Goal: Task Accomplishment & Management: Manage account settings

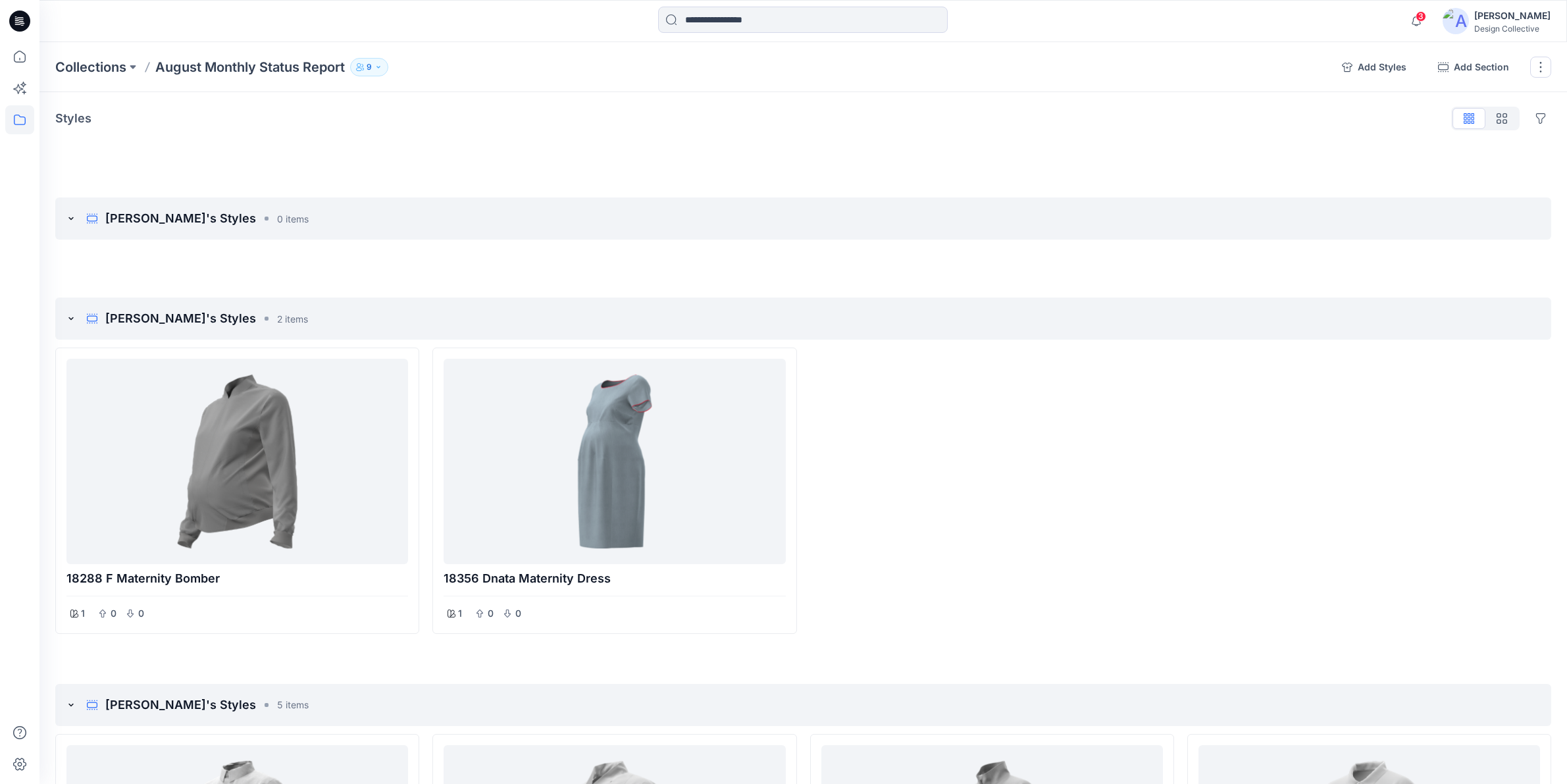
scroll to position [548, 0]
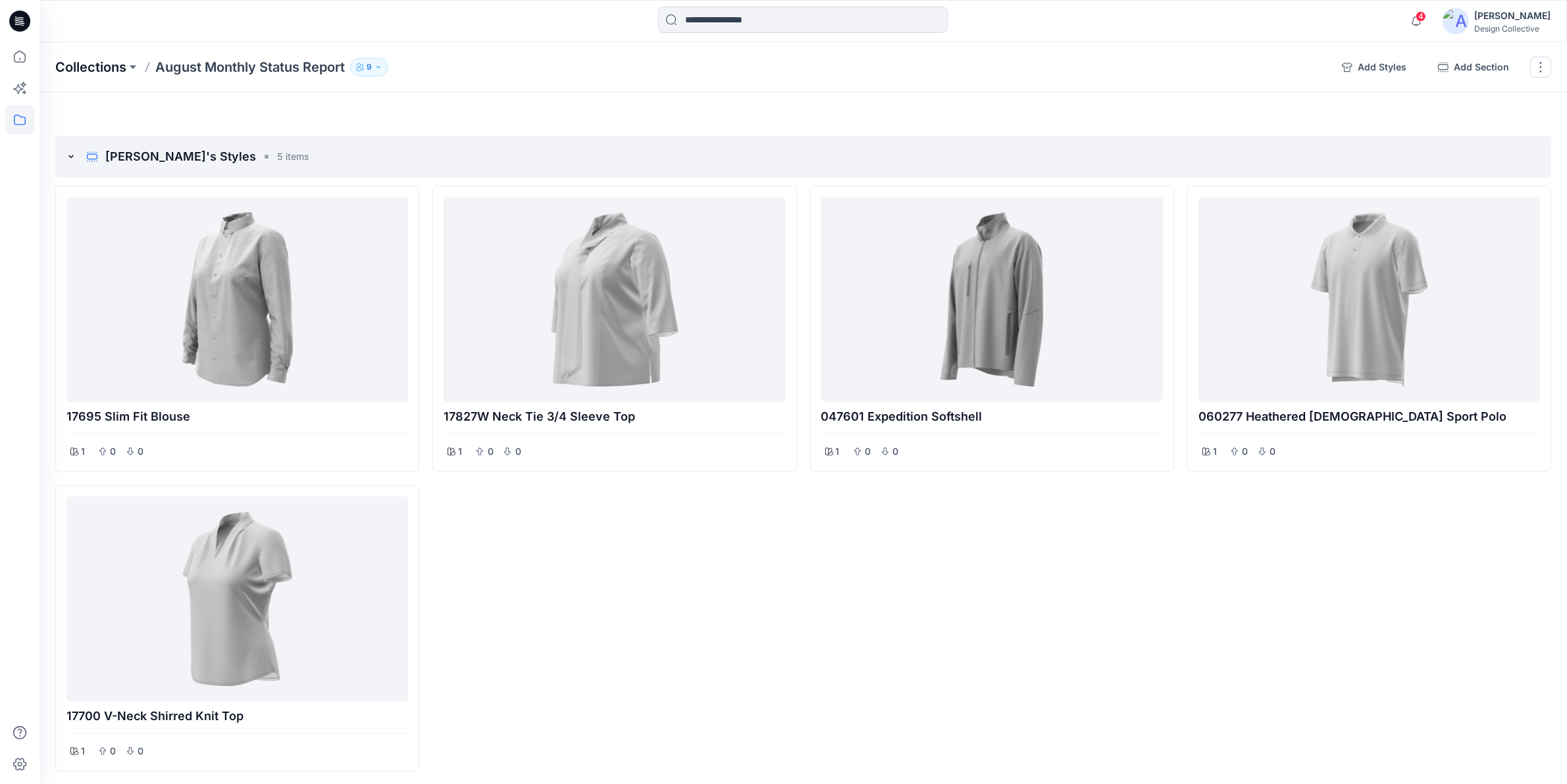
click at [100, 64] on p "Collections" at bounding box center [90, 67] width 71 height 18
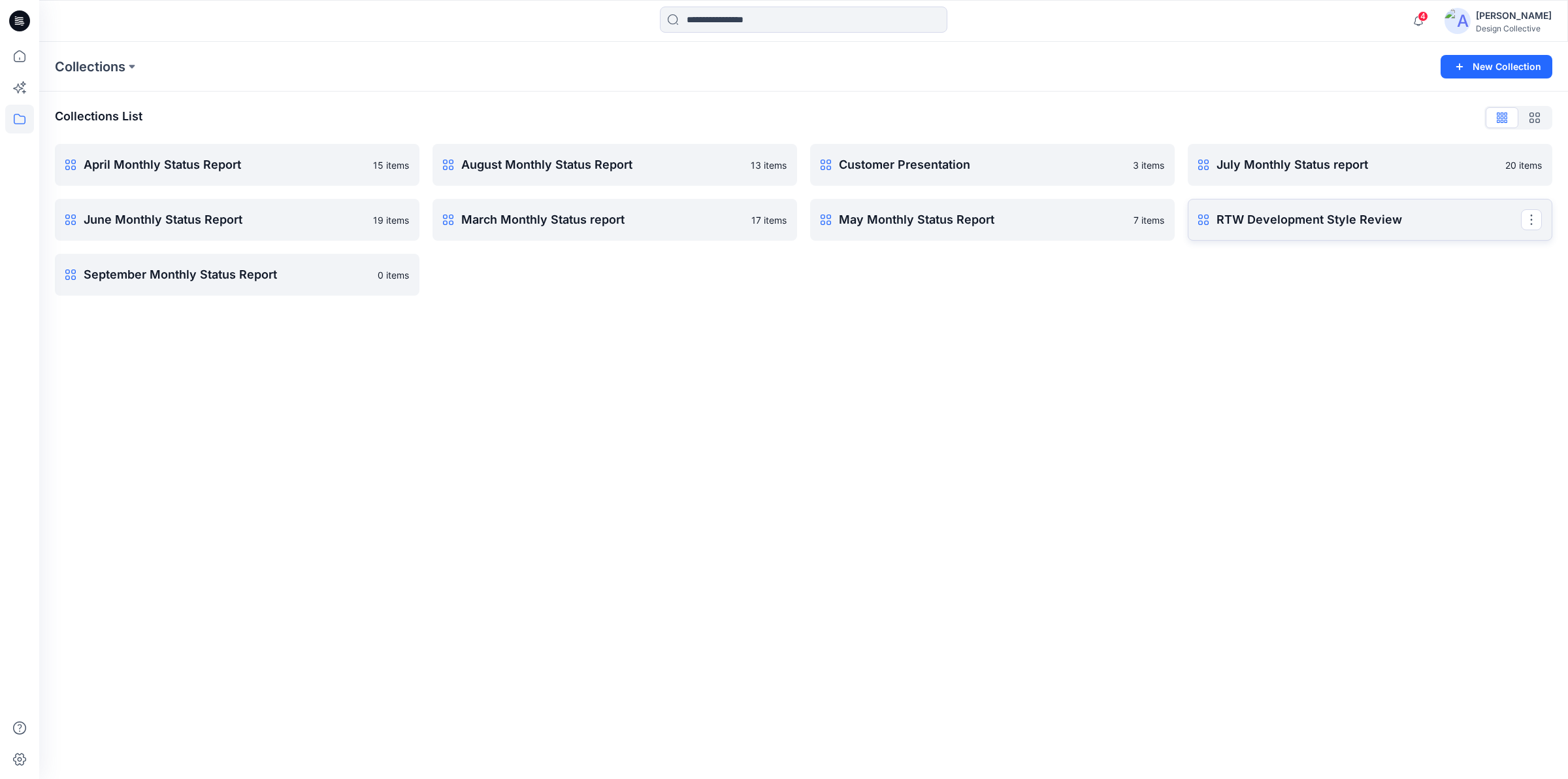
click at [1423, 219] on p "RTW Development Style Review" at bounding box center [1369, 219] width 304 height 18
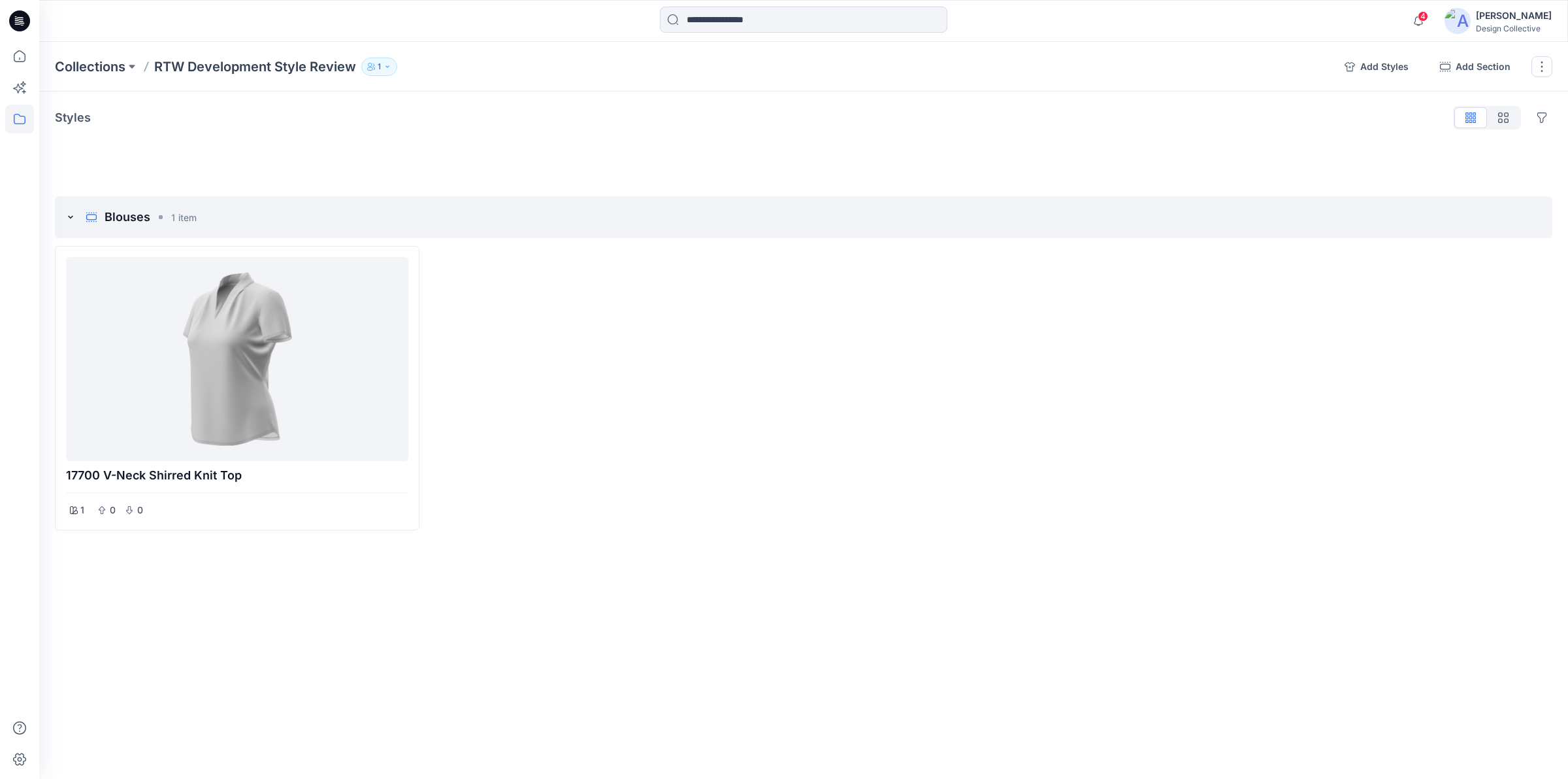
click at [17, 17] on icon at bounding box center [16, 17] width 2 height 1
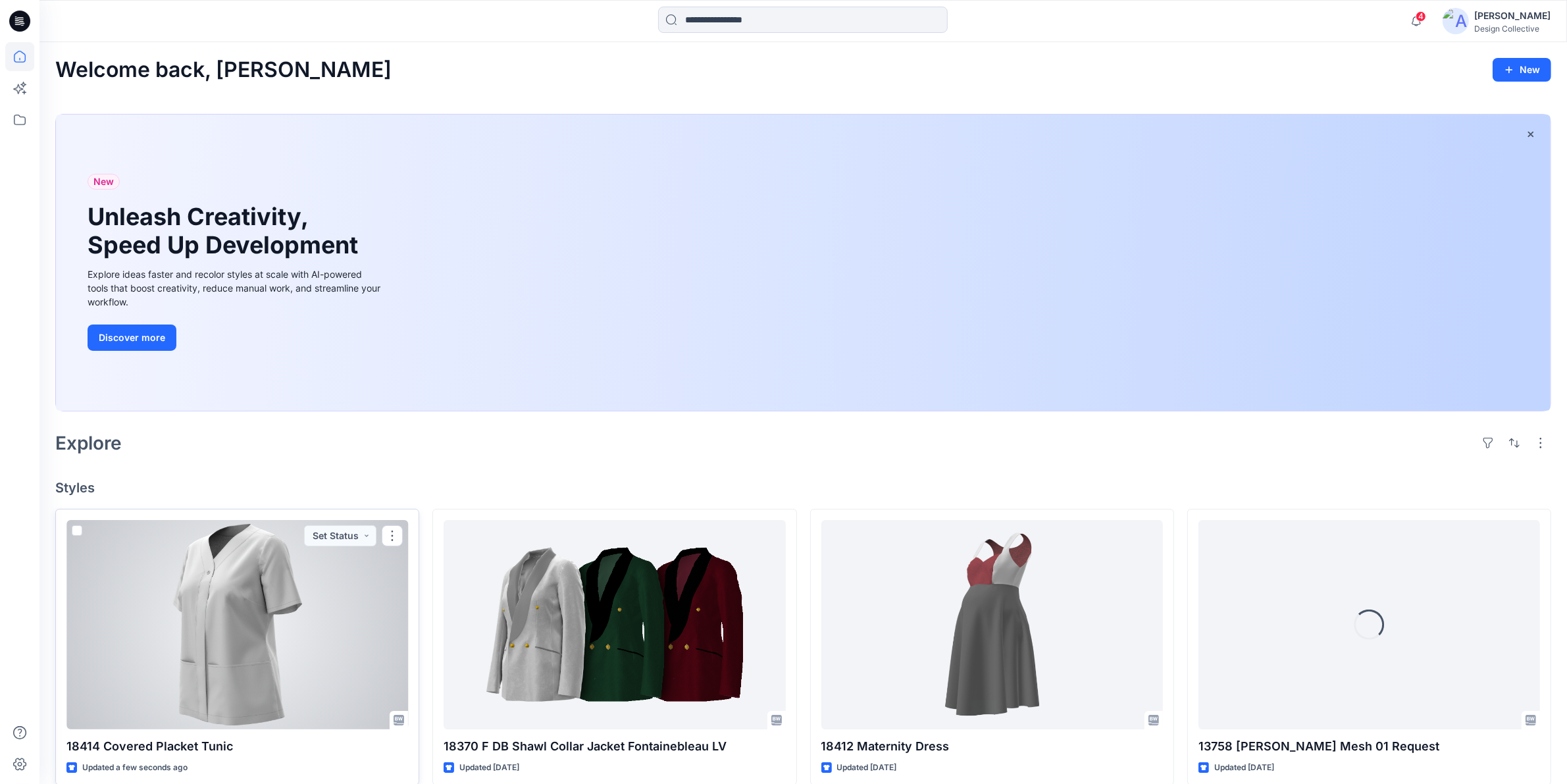
click at [265, 639] on div at bounding box center [237, 624] width 342 height 209
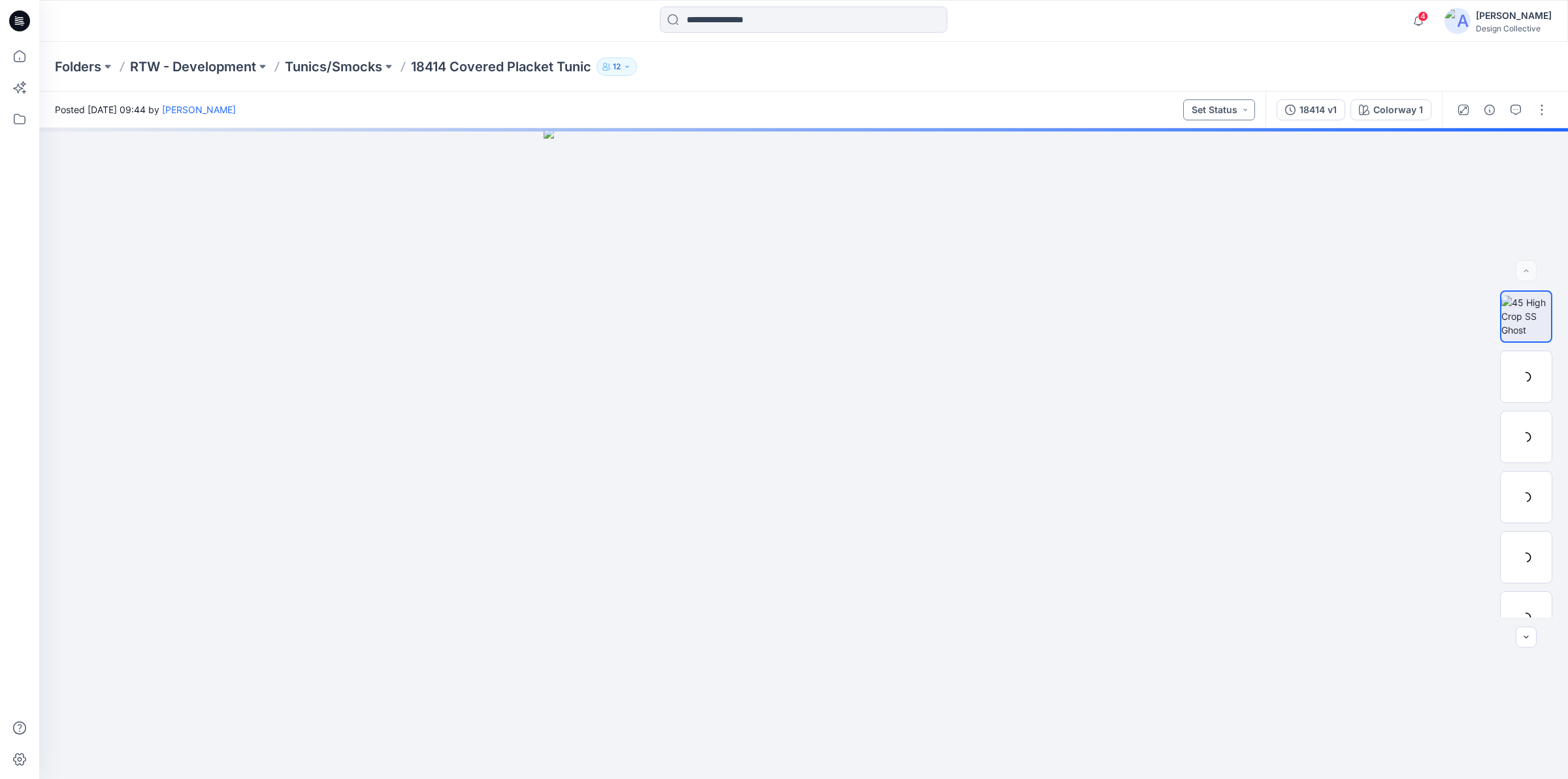
click at [1227, 109] on button "Set Status" at bounding box center [1219, 110] width 71 height 21
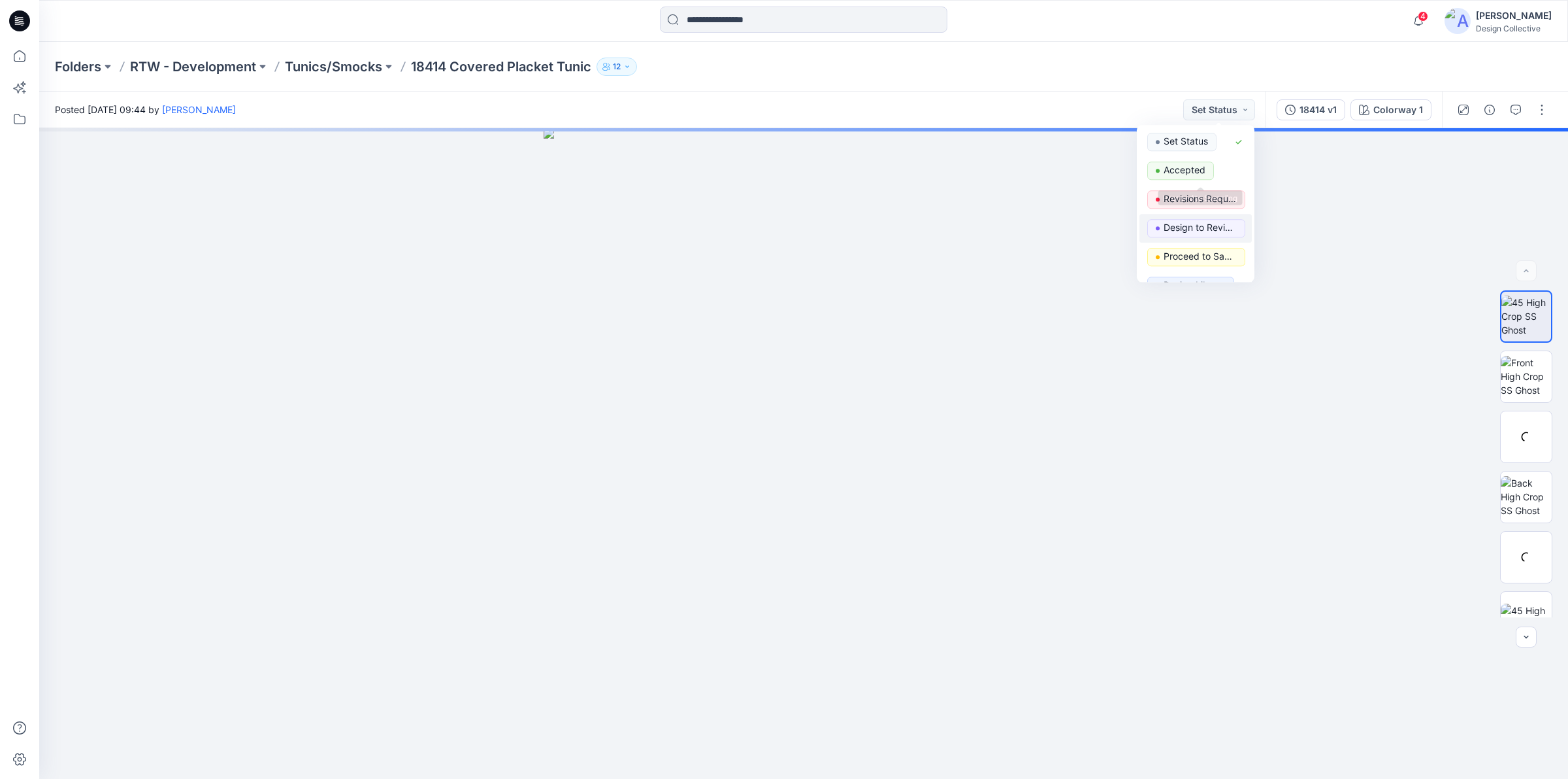
scroll to position [136, 0]
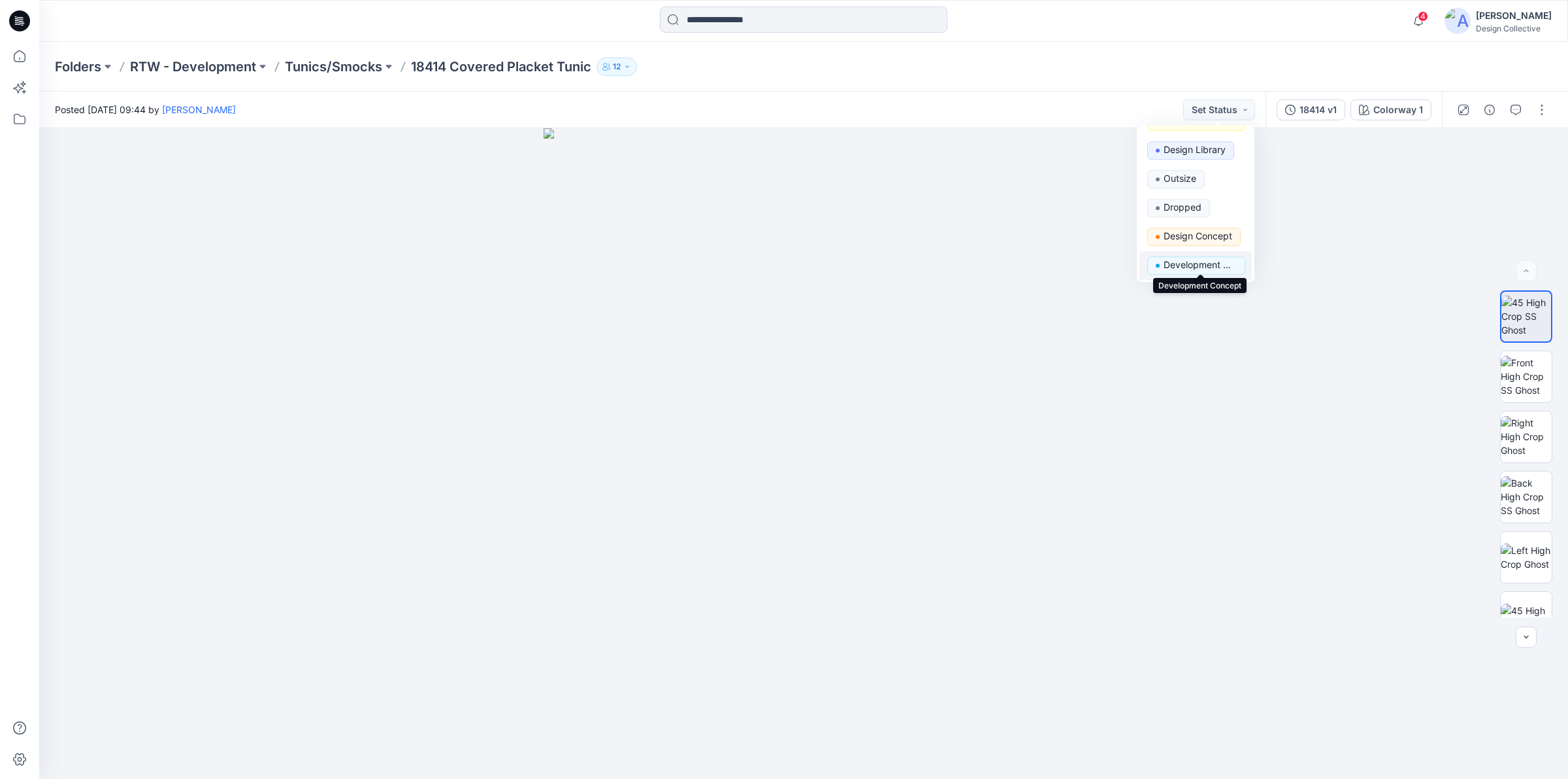
click at [1214, 263] on p "Development Concept" at bounding box center [1200, 264] width 73 height 17
click at [1233, 109] on button "Development Concept" at bounding box center [1197, 110] width 118 height 21
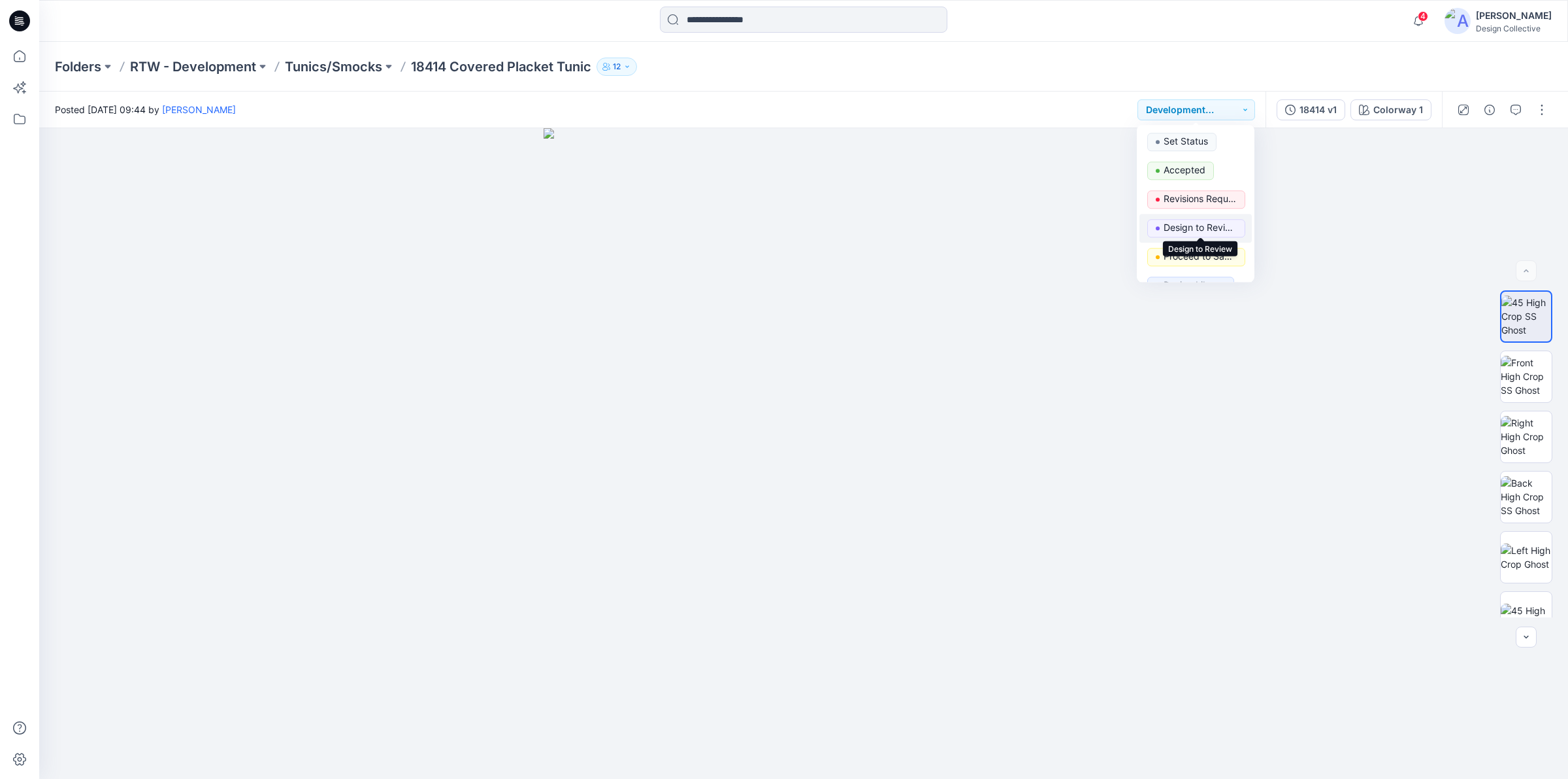
click at [1214, 229] on p "Design to Review" at bounding box center [1200, 227] width 73 height 17
click at [1516, 113] on icon "button" at bounding box center [1516, 110] width 11 height 11
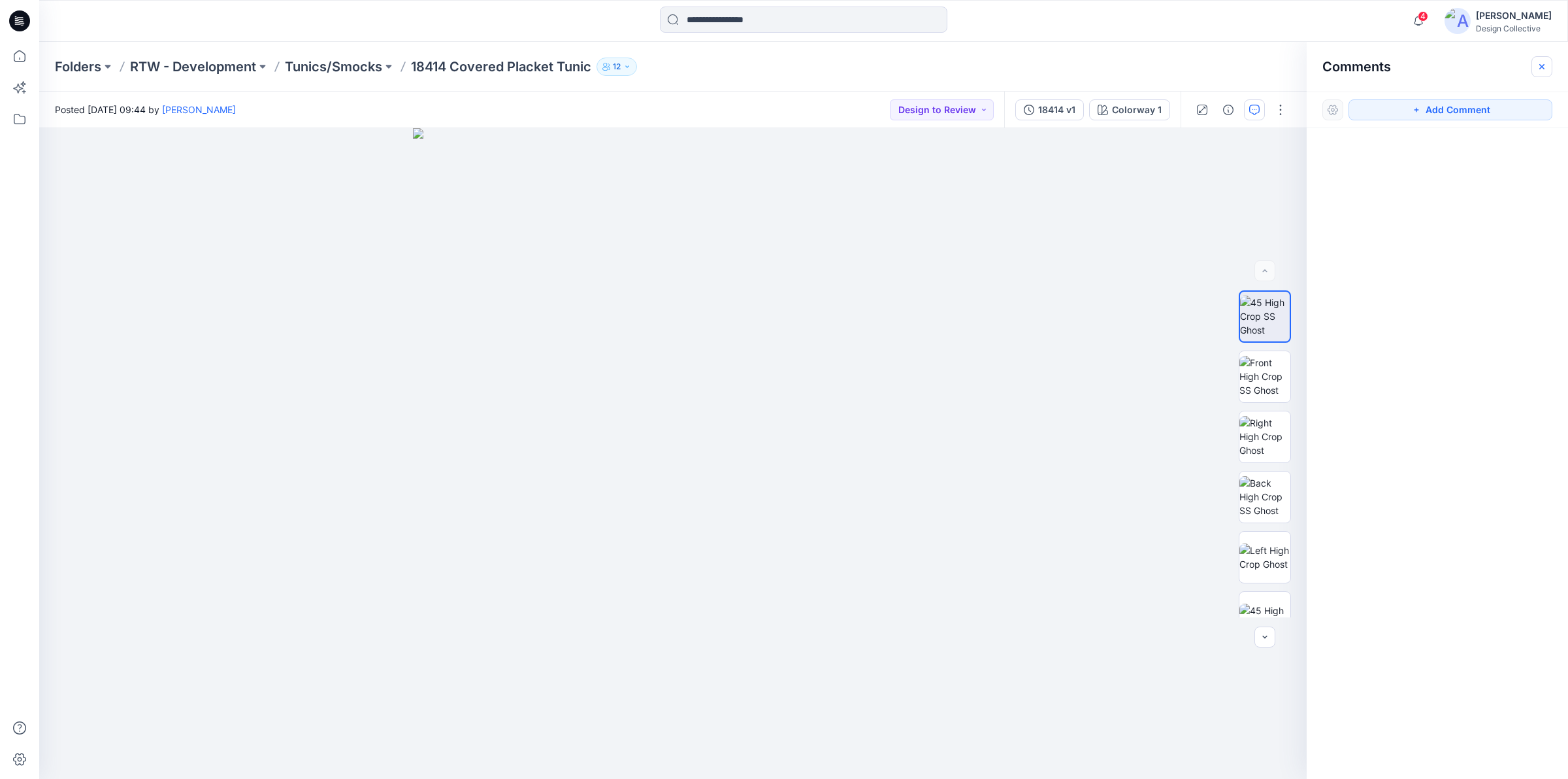
click at [1537, 67] on icon "button" at bounding box center [1541, 67] width 11 height 11
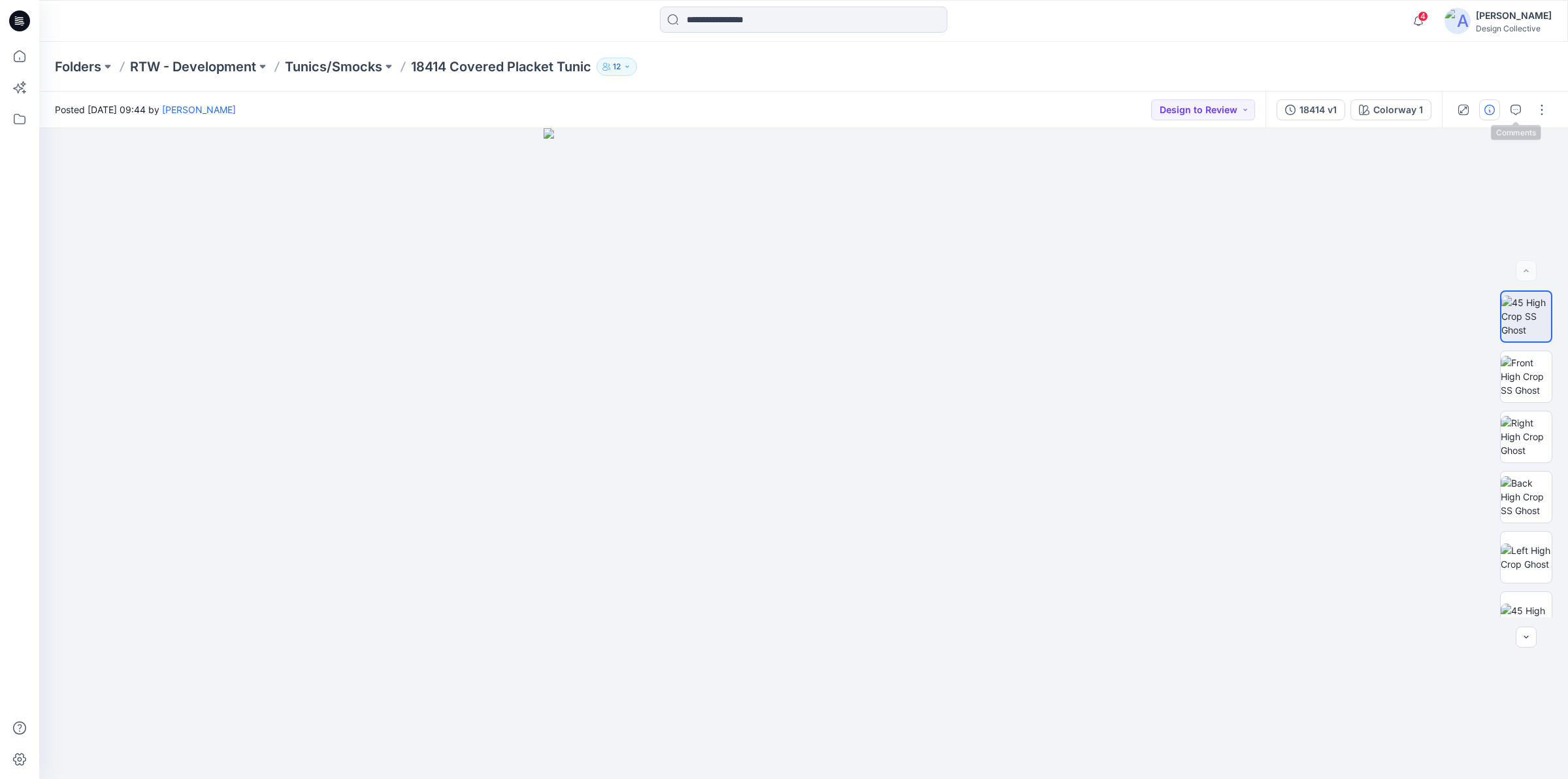
click at [1487, 111] on icon "button" at bounding box center [1490, 110] width 11 height 11
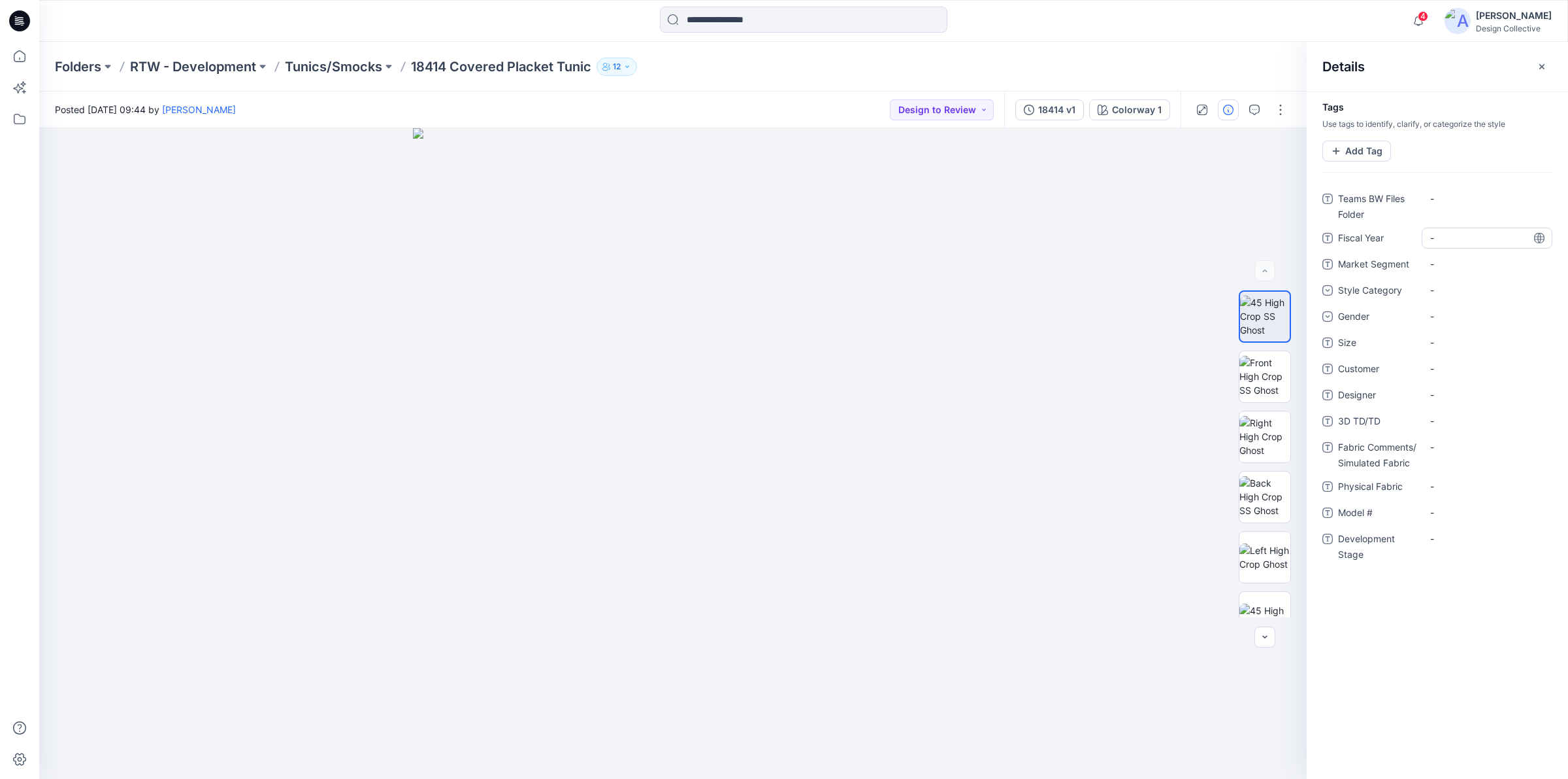
click at [1442, 235] on Year "-" at bounding box center [1487, 238] width 114 height 14
type textarea "****"
click at [1470, 262] on Segment "-" at bounding box center [1487, 264] width 114 height 14
type textarea "***"
click at [1458, 294] on div "-" at bounding box center [1487, 290] width 130 height 21
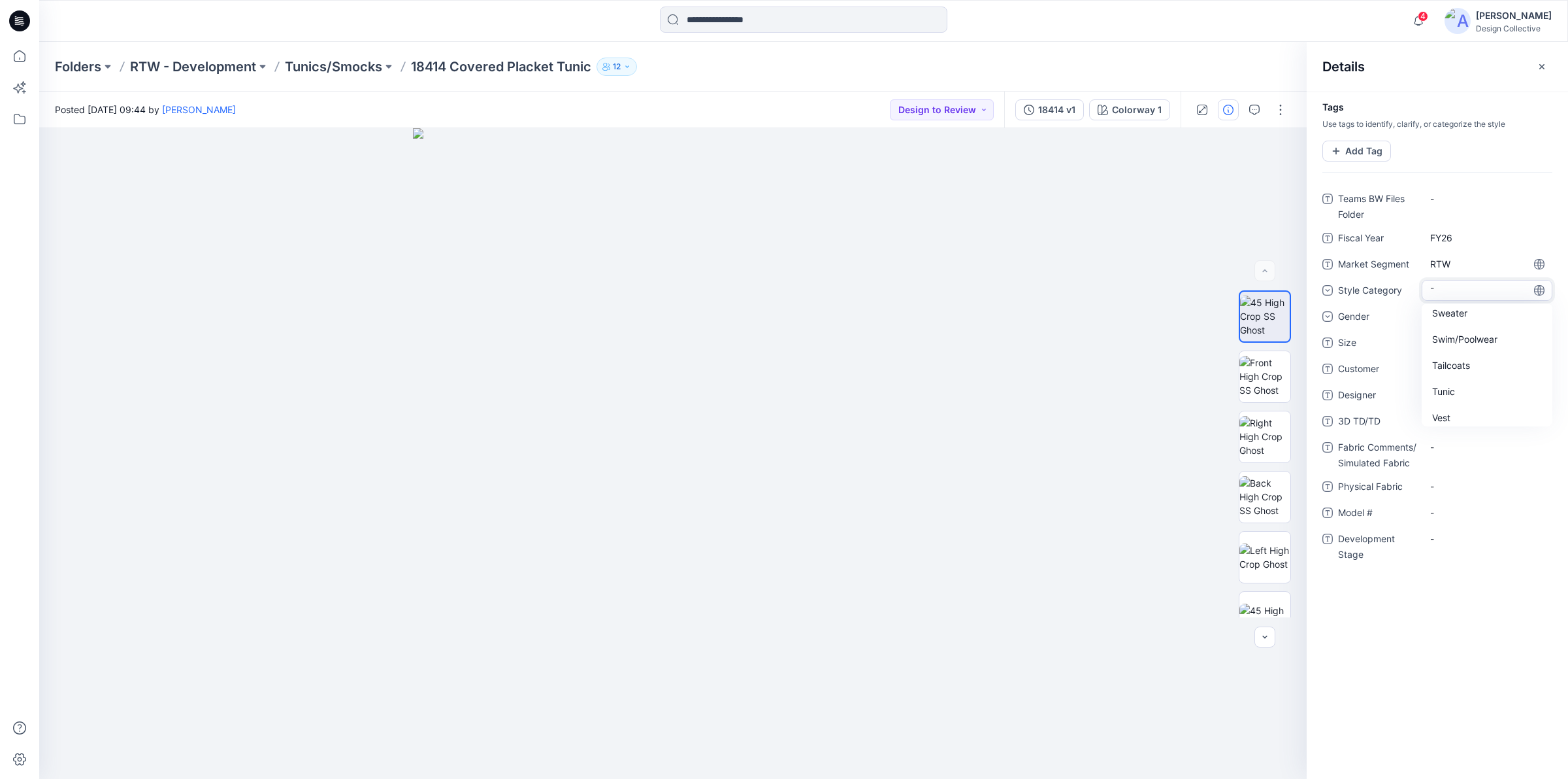
scroll to position [850, 0]
click at [1448, 372] on div "Tunic" at bounding box center [1487, 384] width 125 height 26
click at [1444, 319] on div "-" at bounding box center [1440, 316] width 20 height 14
click at [1448, 394] on div "[DEMOGRAPHIC_DATA]" at bounding box center [1487, 397] width 125 height 26
click at [1444, 348] on span "-" at bounding box center [1487, 354] width 114 height 14
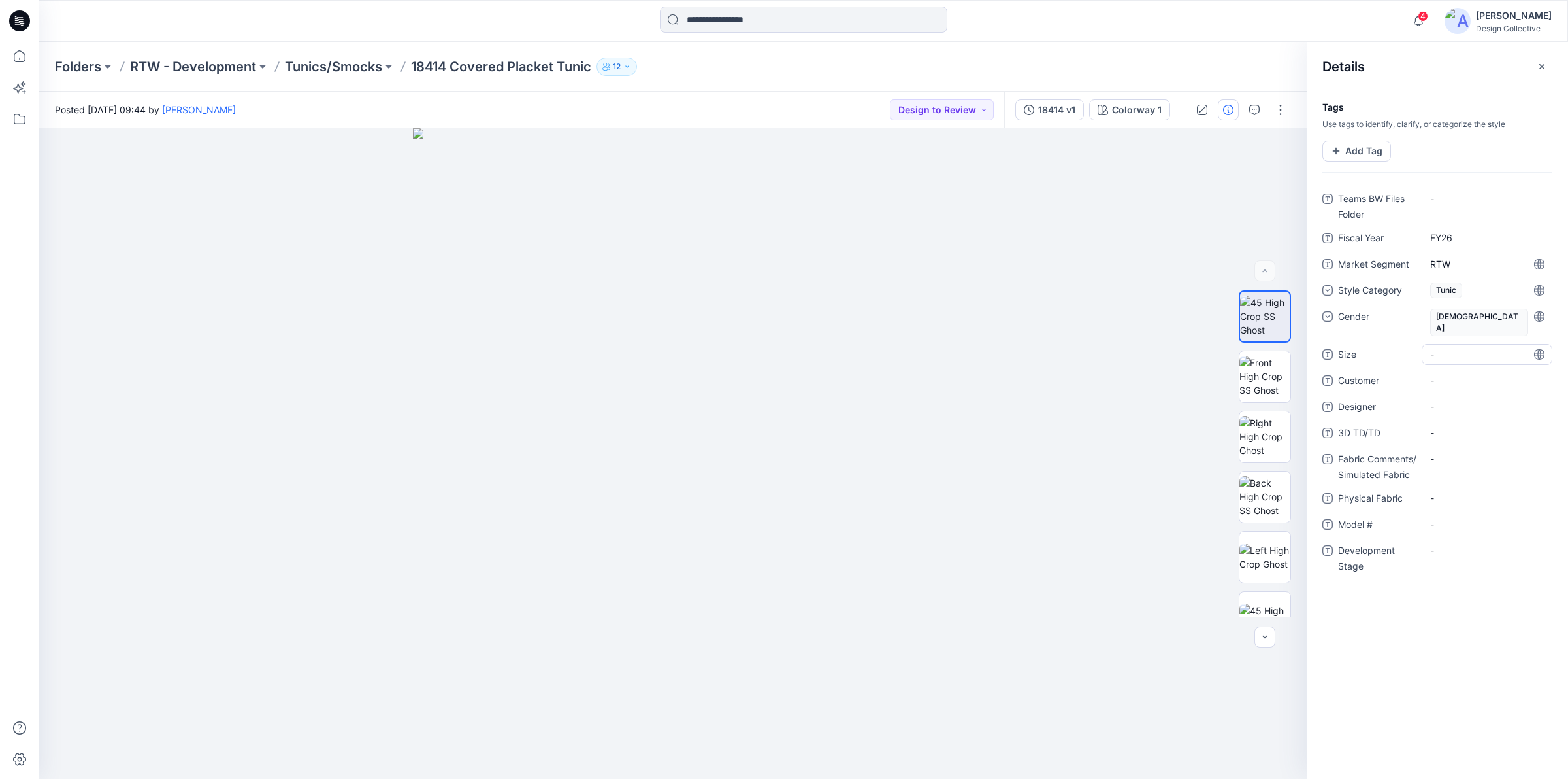
click at [1439, 348] on span "-" at bounding box center [1487, 354] width 114 height 14
type textarea "**********"
click at [1442, 399] on span "-" at bounding box center [1487, 406] width 114 height 14
type textarea "*******"
click at [1449, 426] on TD\/TD "-" at bounding box center [1487, 432] width 114 height 14
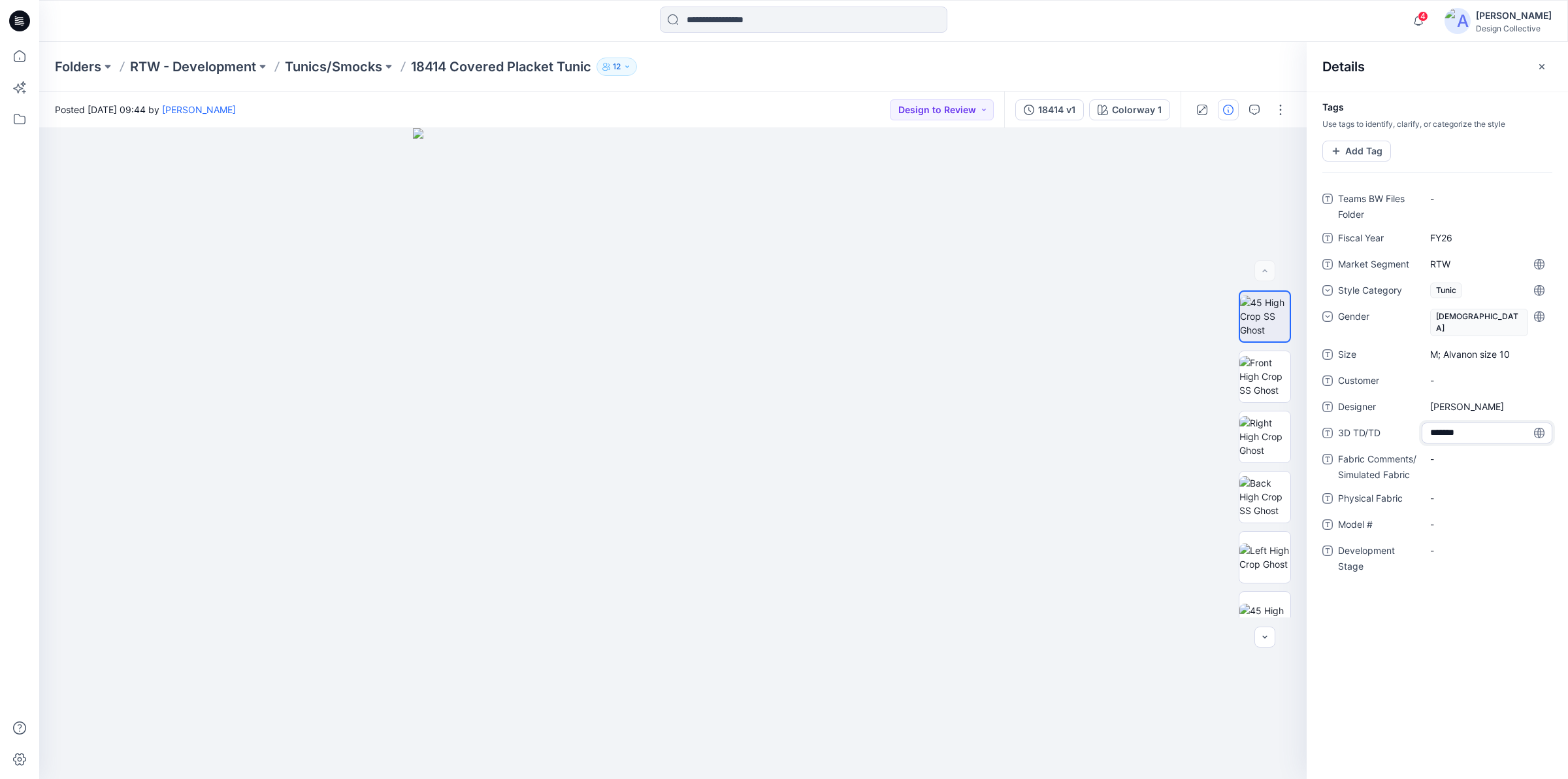
type textarea "********"
click at [1451, 451] on Fabric "-" at bounding box center [1487, 458] width 114 height 14
type textarea "*"
click at [1512, 452] on textarea "**********" at bounding box center [1487, 458] width 130 height 21
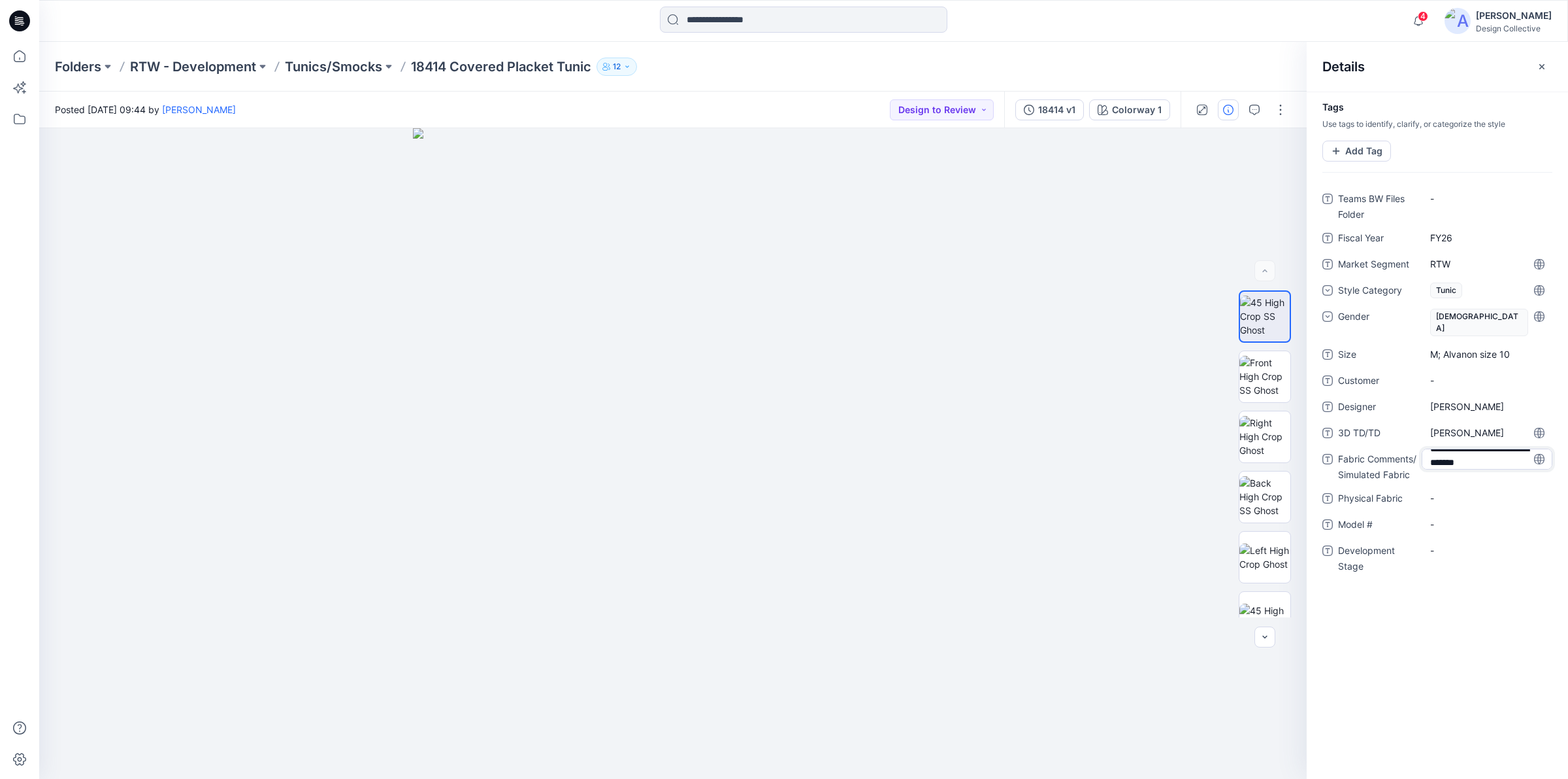
scroll to position [23, 0]
type textarea "**********"
click at [1460, 500] on Fabric "-" at bounding box center [1487, 506] width 114 height 14
click at [1439, 500] on Fabric "-" at bounding box center [1487, 506] width 114 height 14
type textarea "*"
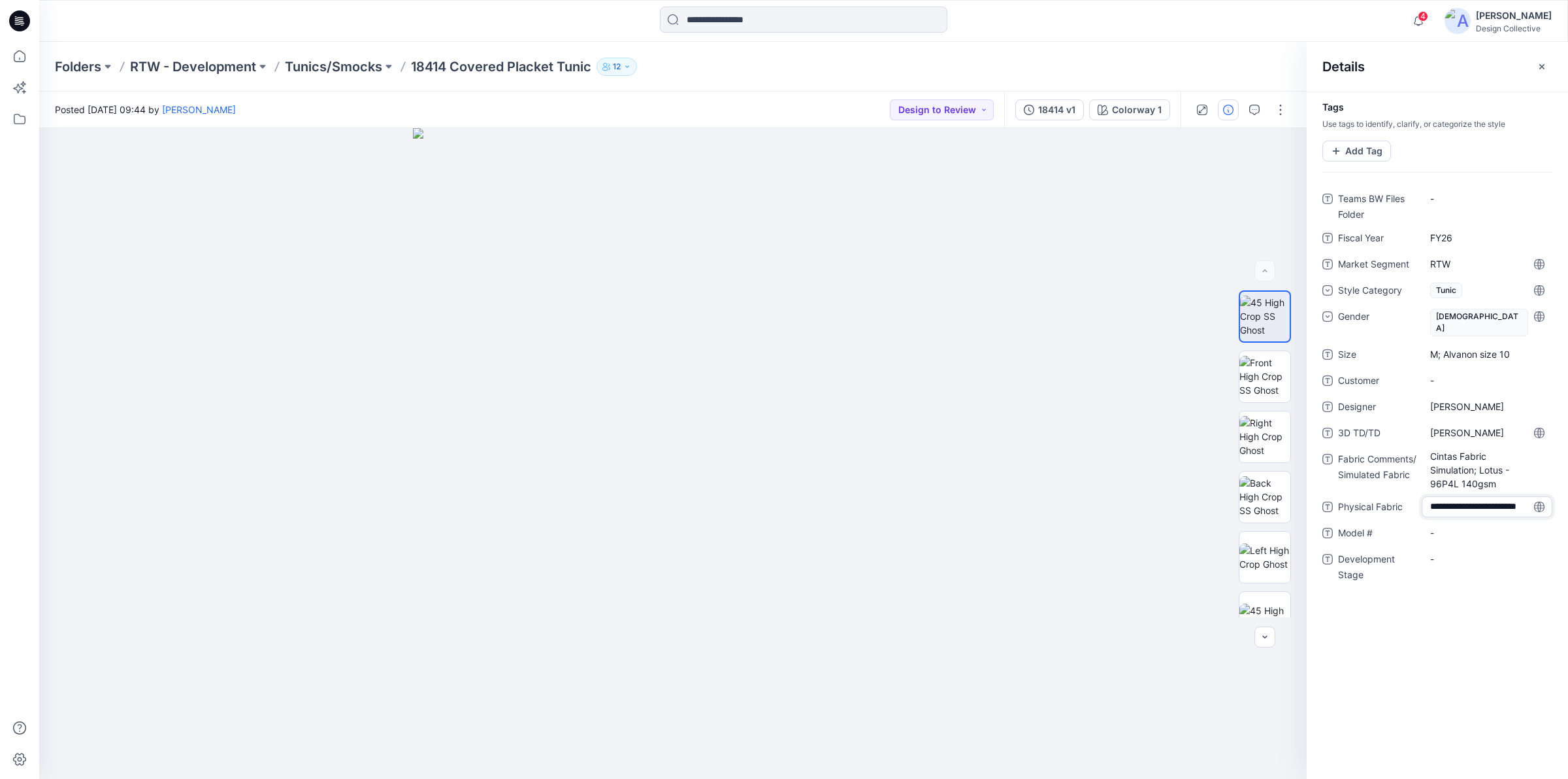
scroll to position [10, 0]
type textarea "**********"
click at [1436, 534] on \ "-" at bounding box center [1487, 540] width 114 height 14
type textarea "*****"
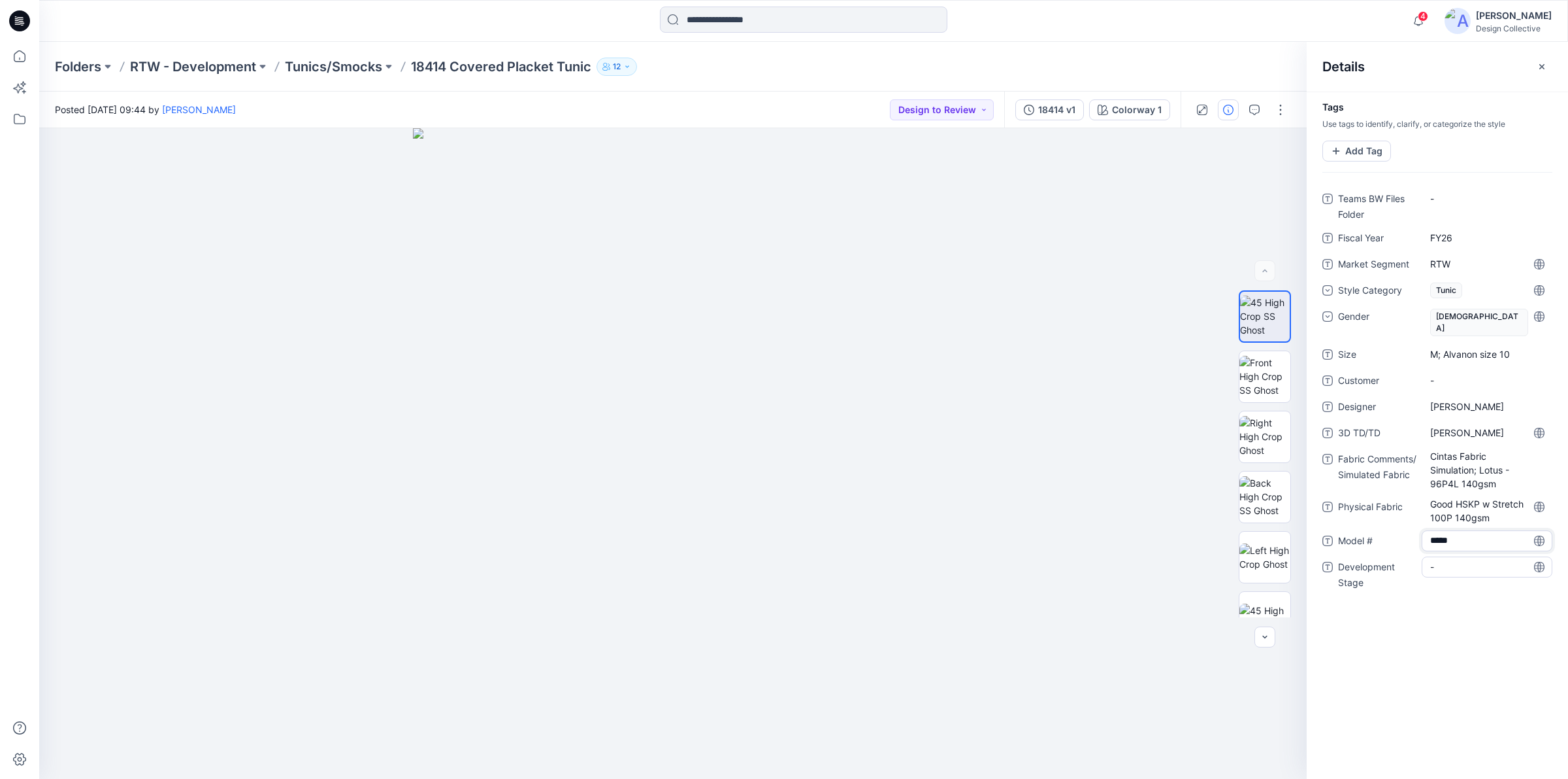
click at [1438, 565] on div "-" at bounding box center [1487, 566] width 130 height 21
type textarea "**********"
click at [1308, 26] on div "4 Notifications Taryn Calvey has updated 18412 Maternity Dress with 18412 Mater…" at bounding box center [803, 21] width 1528 height 29
click at [1037, 229] on div at bounding box center [672, 453] width 1267 height 650
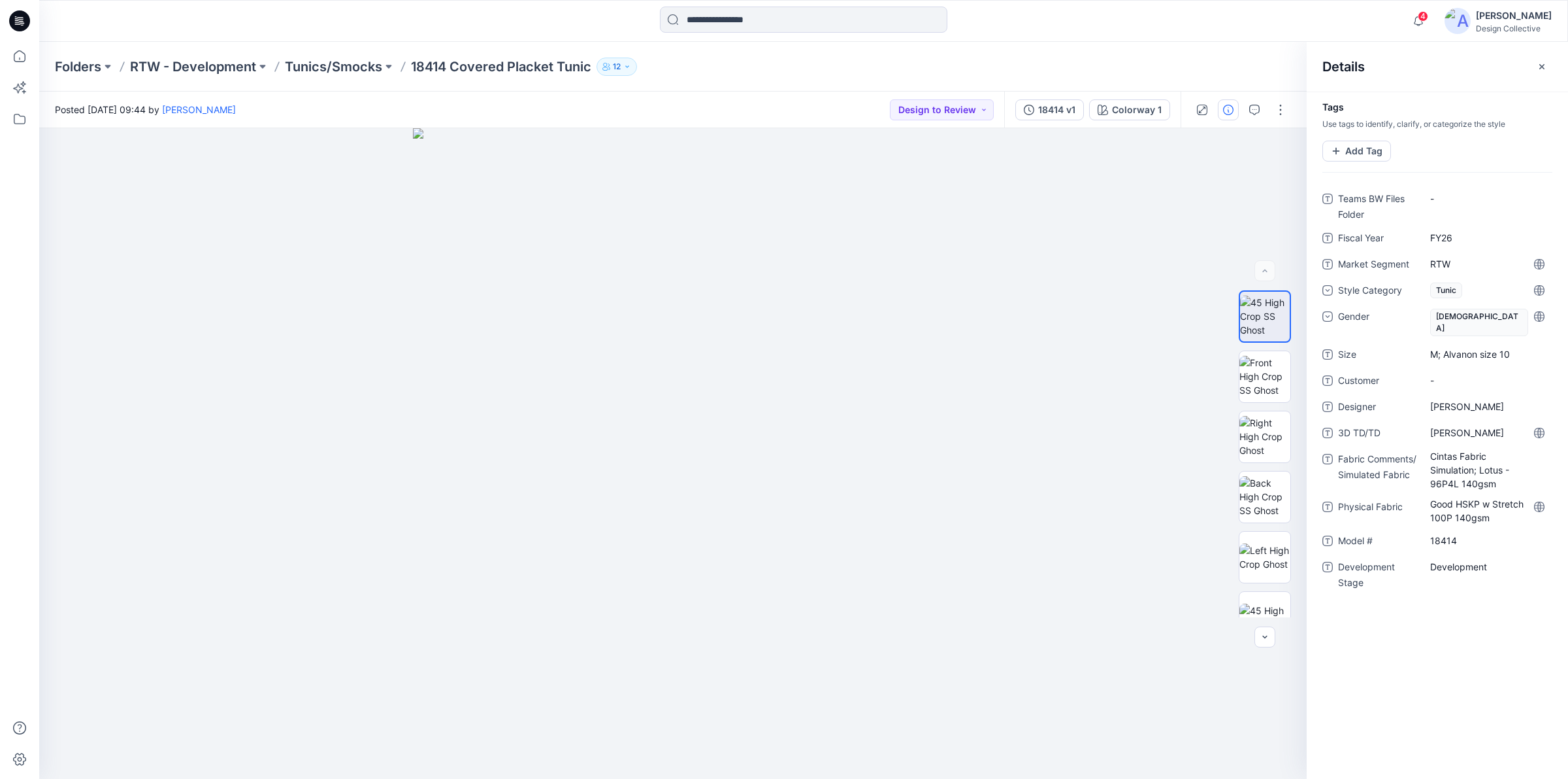
click at [1234, 35] on div "4 Notifications Taryn Calvey has updated 18412 Maternity Dress with 18412 Mater…" at bounding box center [803, 21] width 1528 height 29
click at [20, 116] on icon at bounding box center [20, 119] width 12 height 11
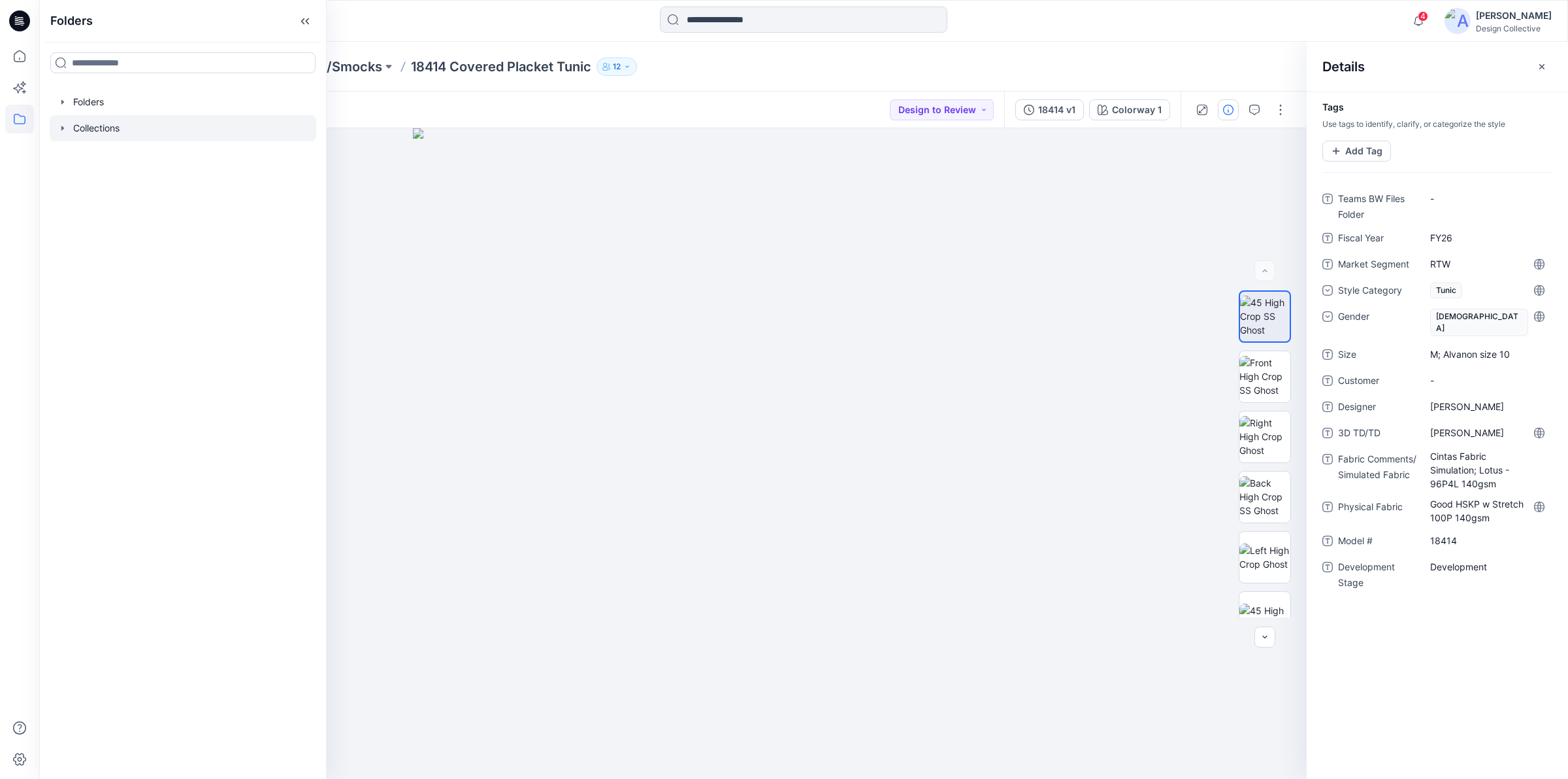
click at [61, 126] on icon "button" at bounding box center [62, 128] width 11 height 11
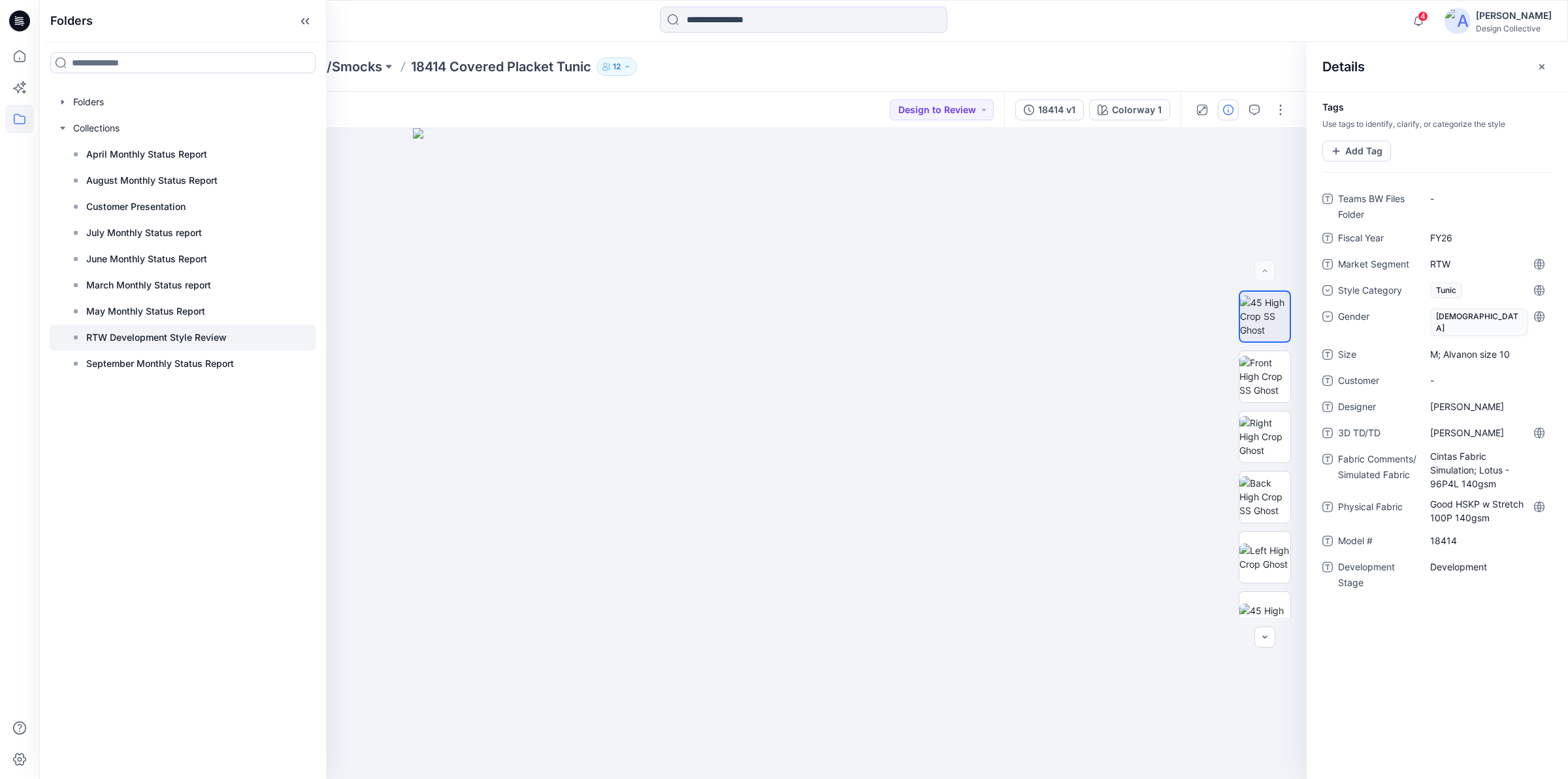
click at [131, 332] on p "RTW Development Style Review" at bounding box center [156, 337] width 140 height 16
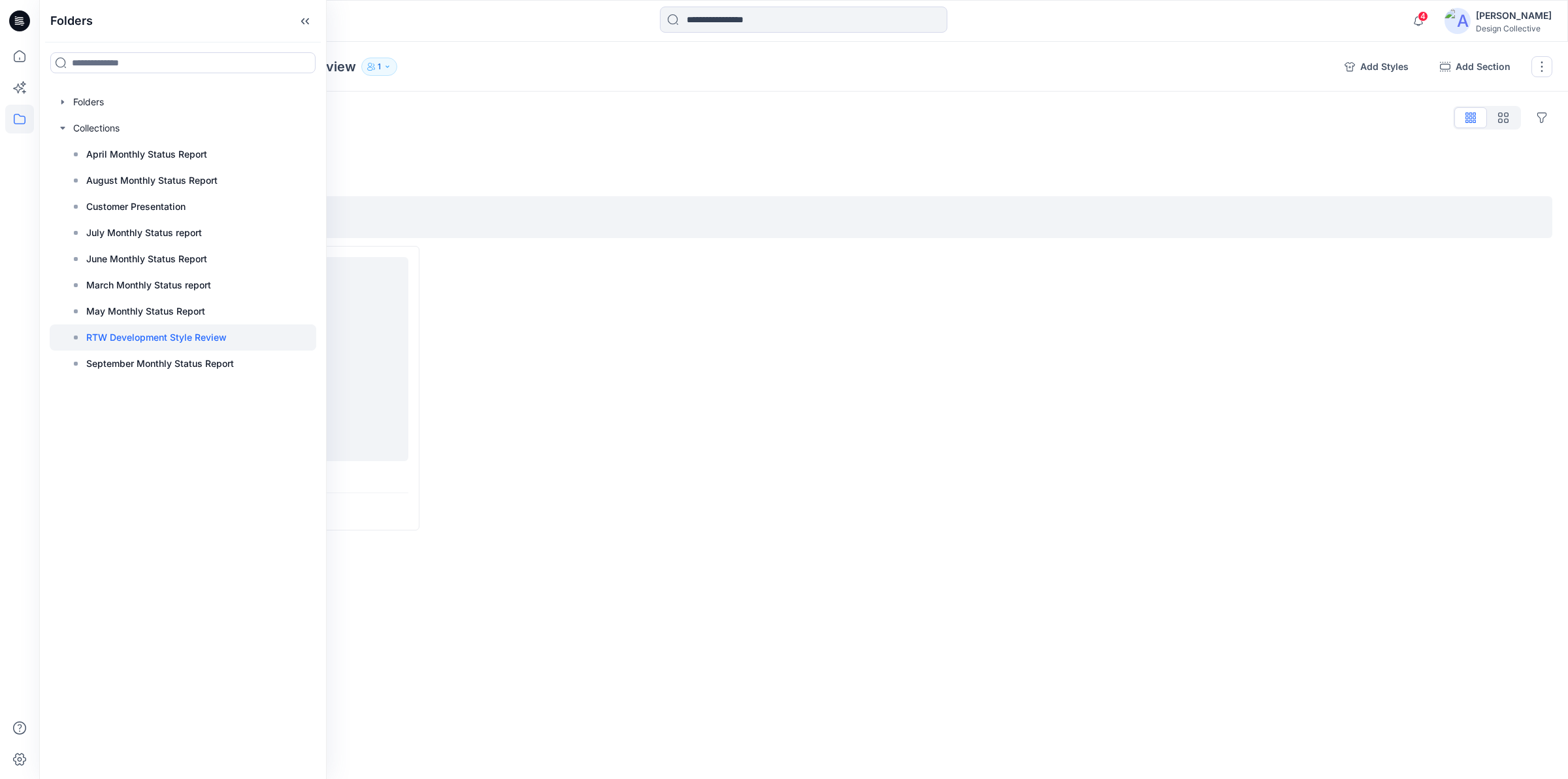
click at [526, 142] on div at bounding box center [804, 146] width 1497 height 11
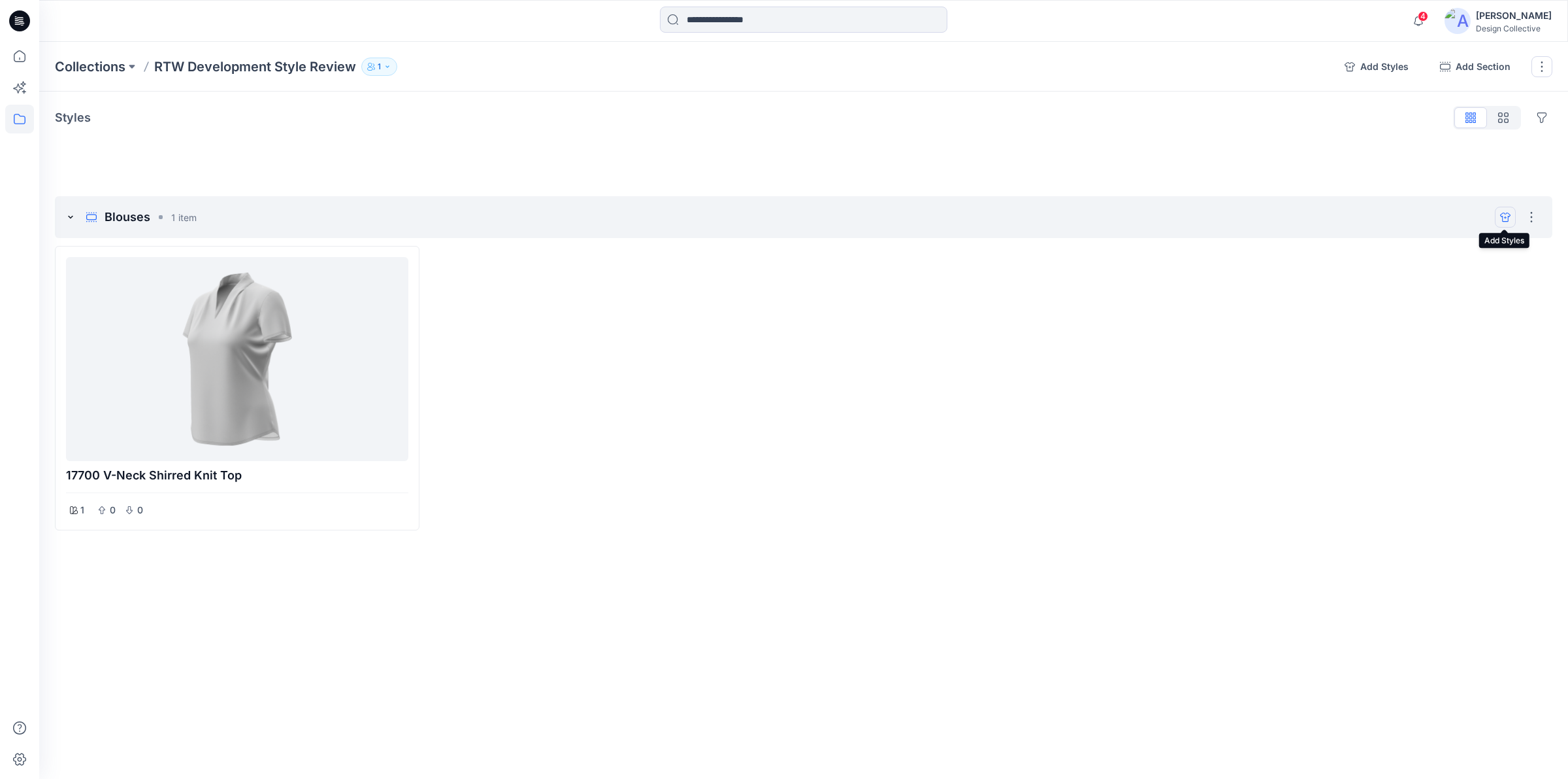
click at [1508, 216] on icon "add styles" at bounding box center [1505, 217] width 11 height 9
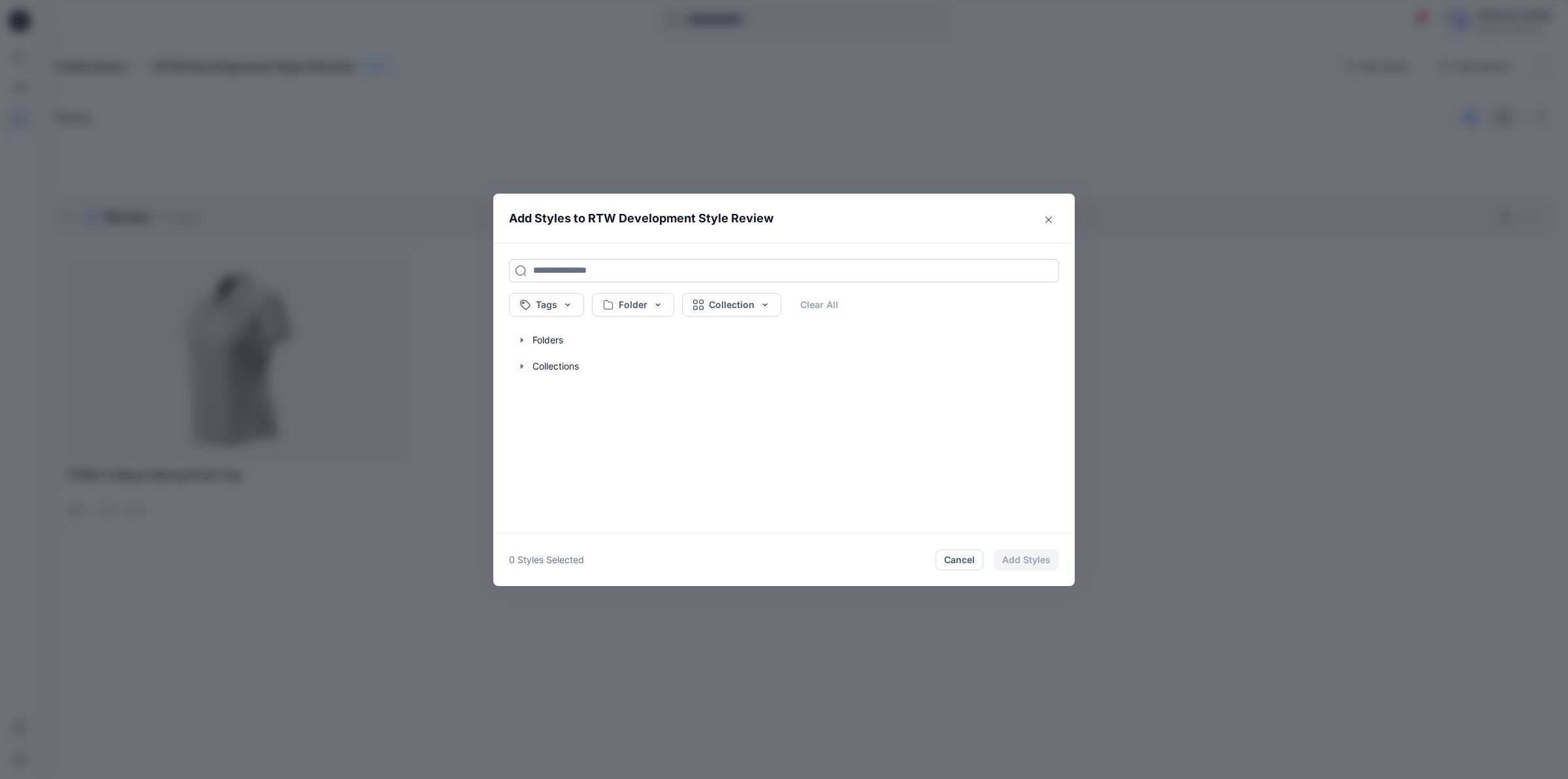
click at [592, 267] on input at bounding box center [784, 270] width 550 height 23
type input "*****"
click at [615, 348] on p "RTW - Development" at bounding box center [615, 352] width 75 height 14
click at [1045, 563] on button "Add Styles" at bounding box center [1026, 560] width 66 height 21
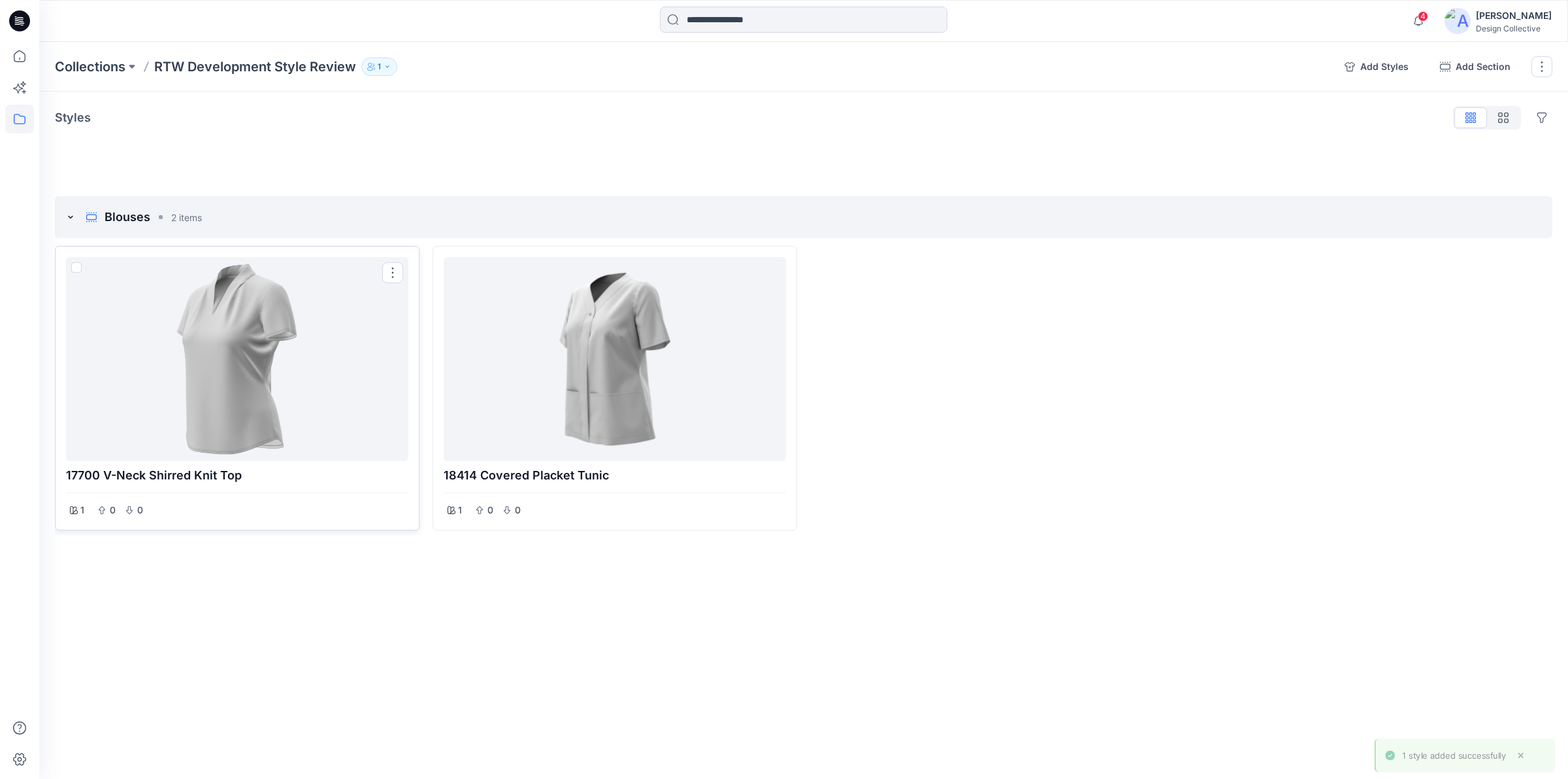
drag, startPoint x: 357, startPoint y: 390, endPoint x: 343, endPoint y: 377, distance: 19.1
click at [343, 377] on div at bounding box center [237, 358] width 332 height 194
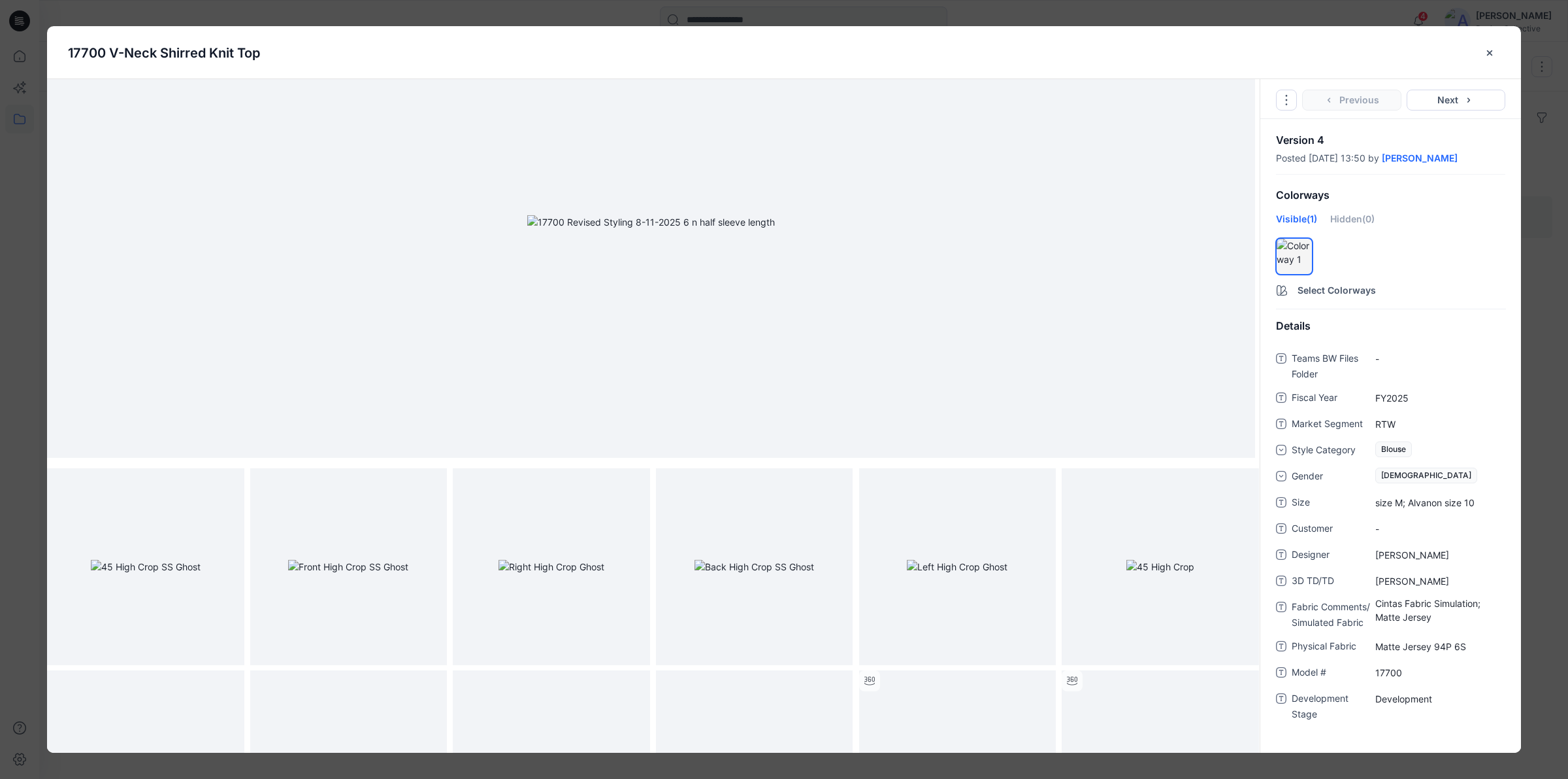
scroll to position [207, 0]
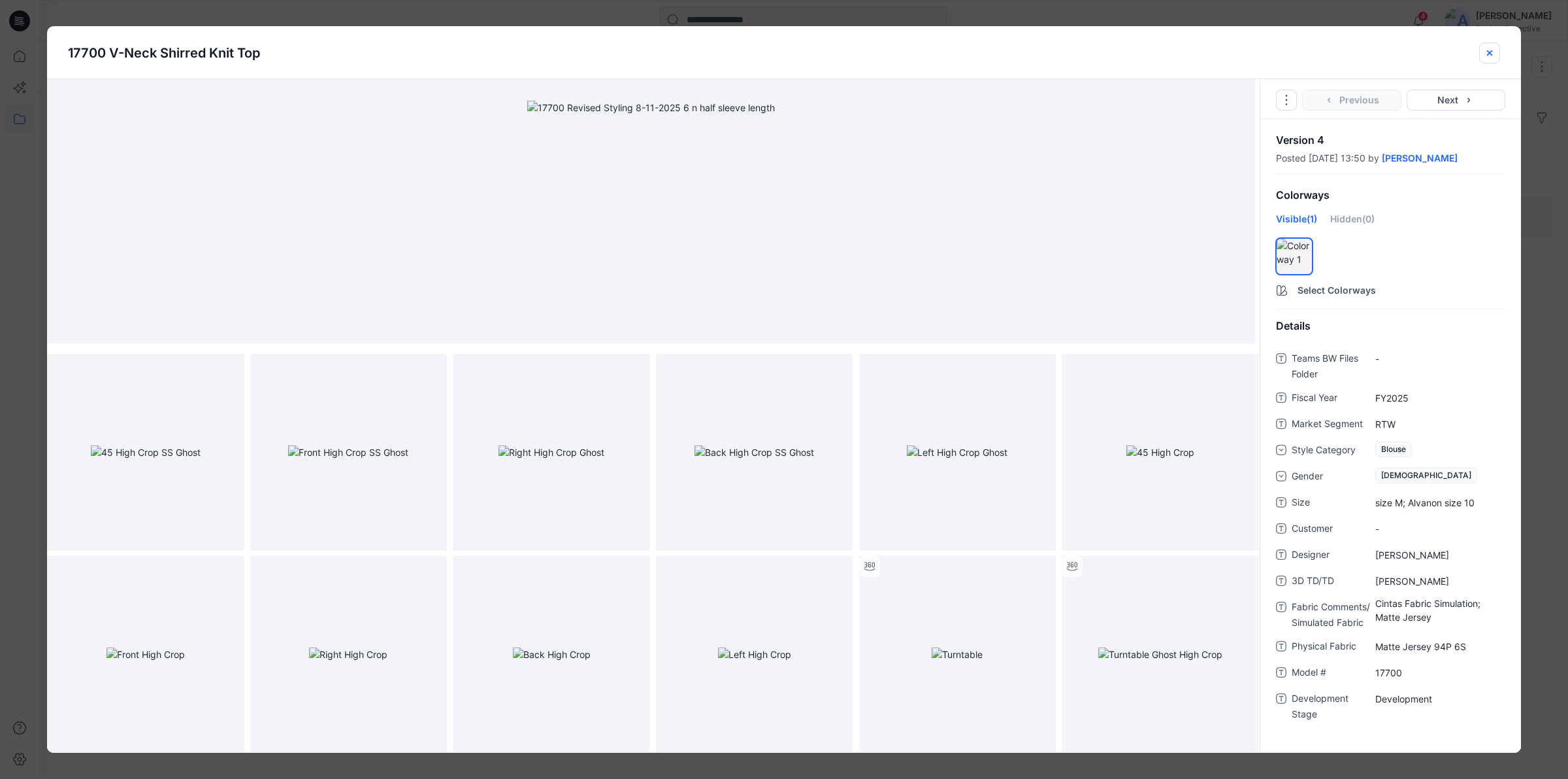
click at [1484, 51] on button "close-btn" at bounding box center [1489, 52] width 21 height 21
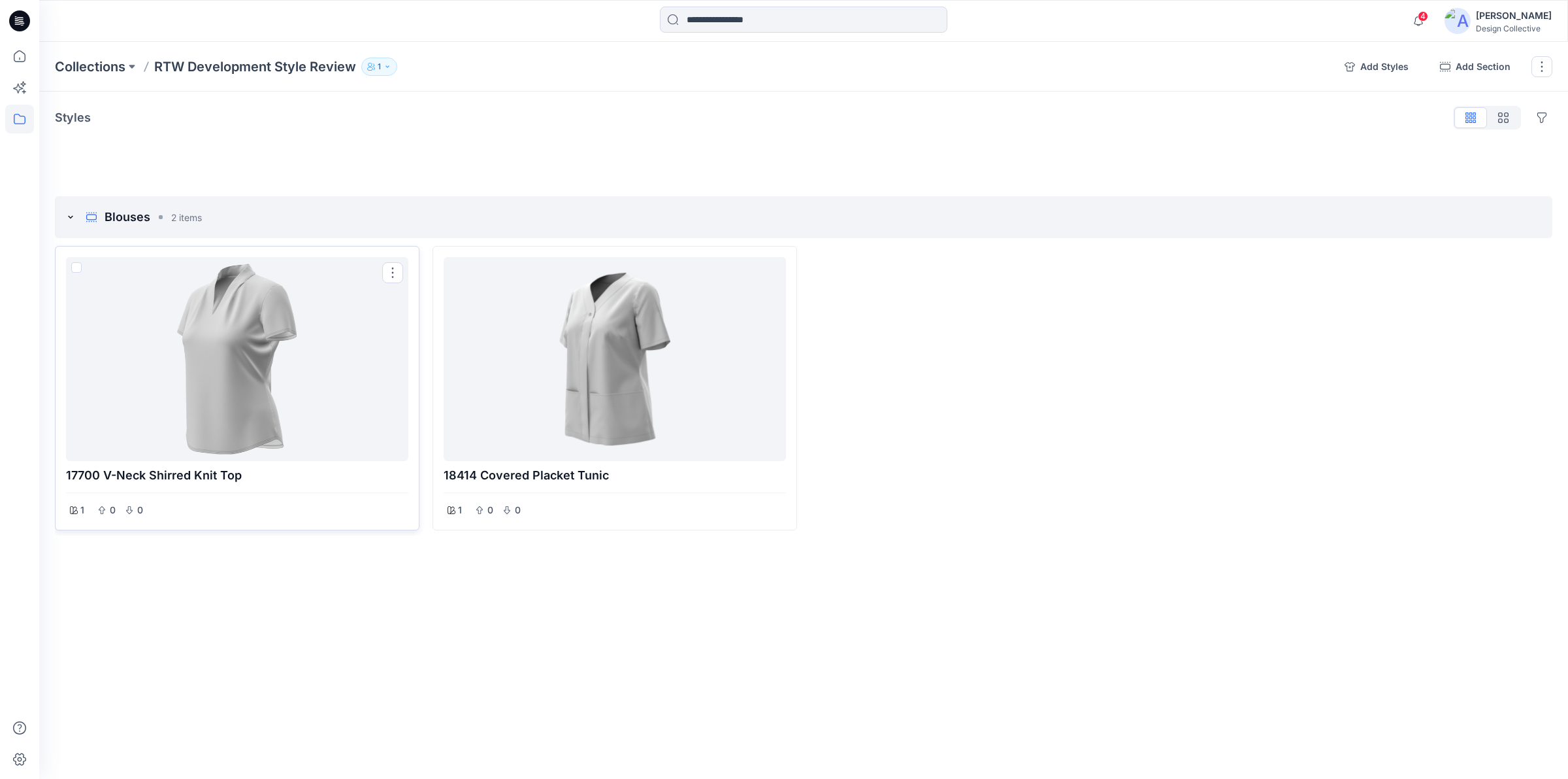
click at [76, 269] on span at bounding box center [76, 267] width 11 height 11
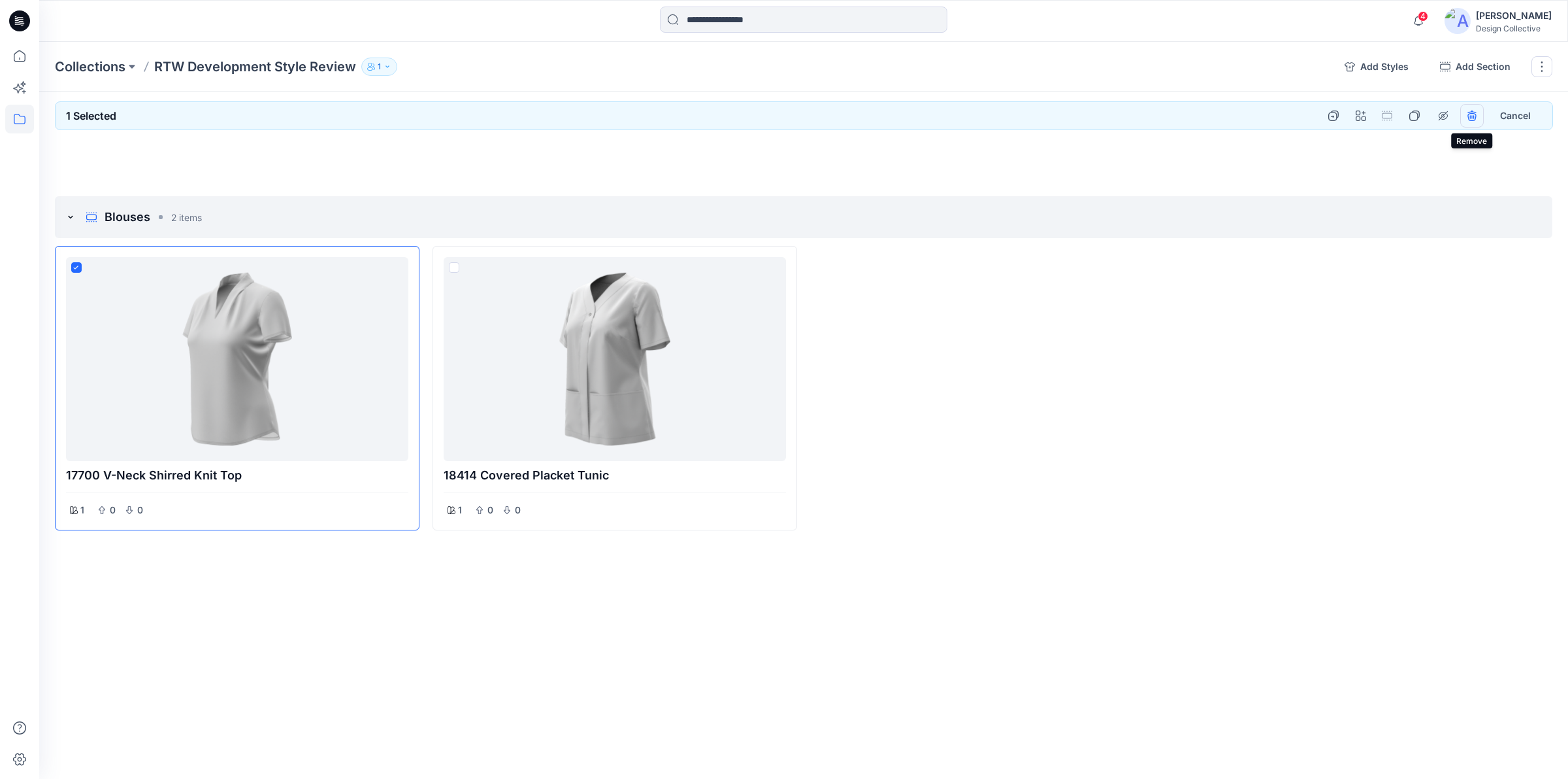
click at [1473, 111] on icon "remove styles" at bounding box center [1472, 115] width 8 height 8
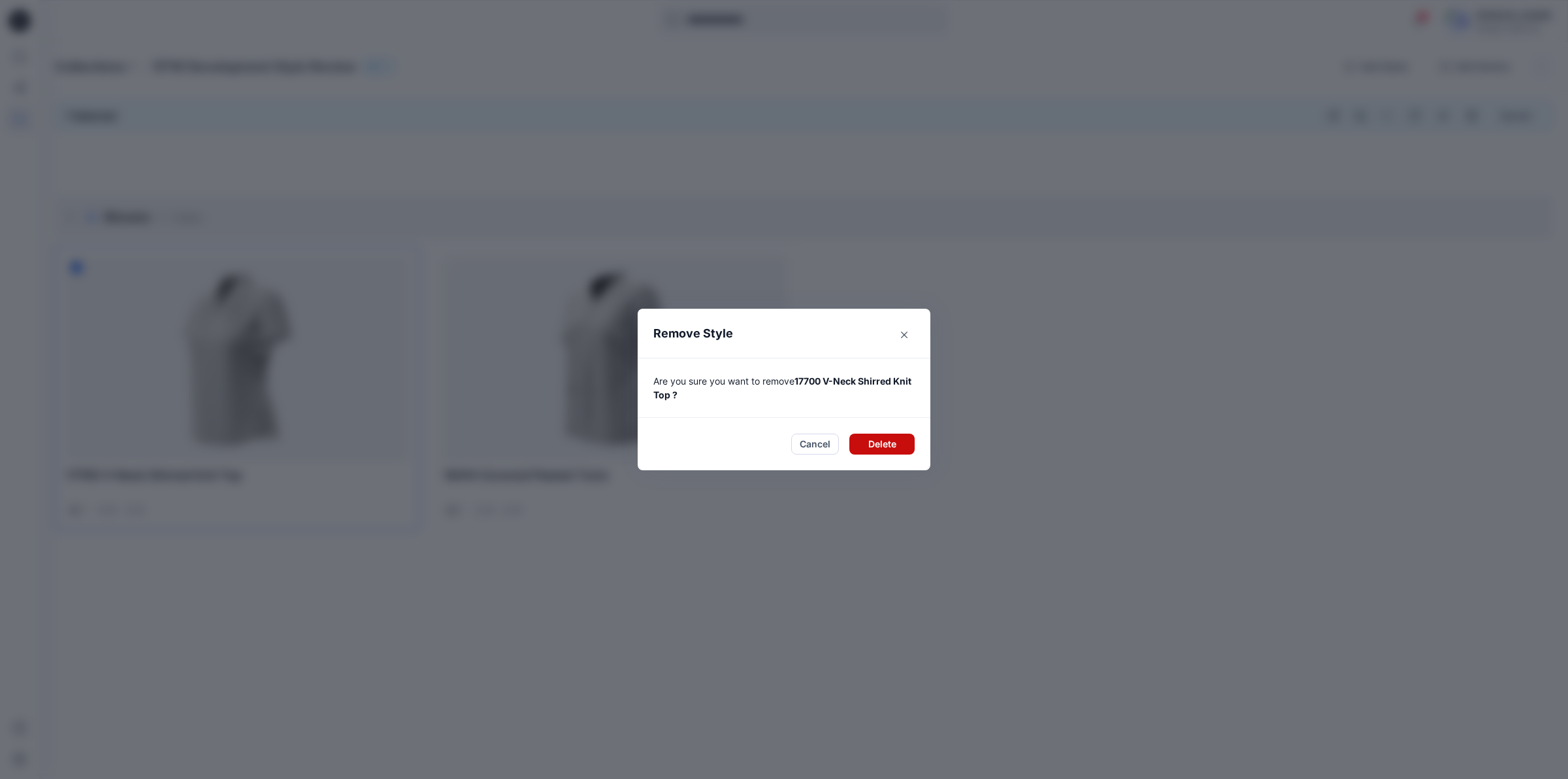
click at [877, 442] on button "Delete" at bounding box center [882, 443] width 66 height 21
click at [877, 442] on footer "Cancel Delete" at bounding box center [784, 443] width 292 height 52
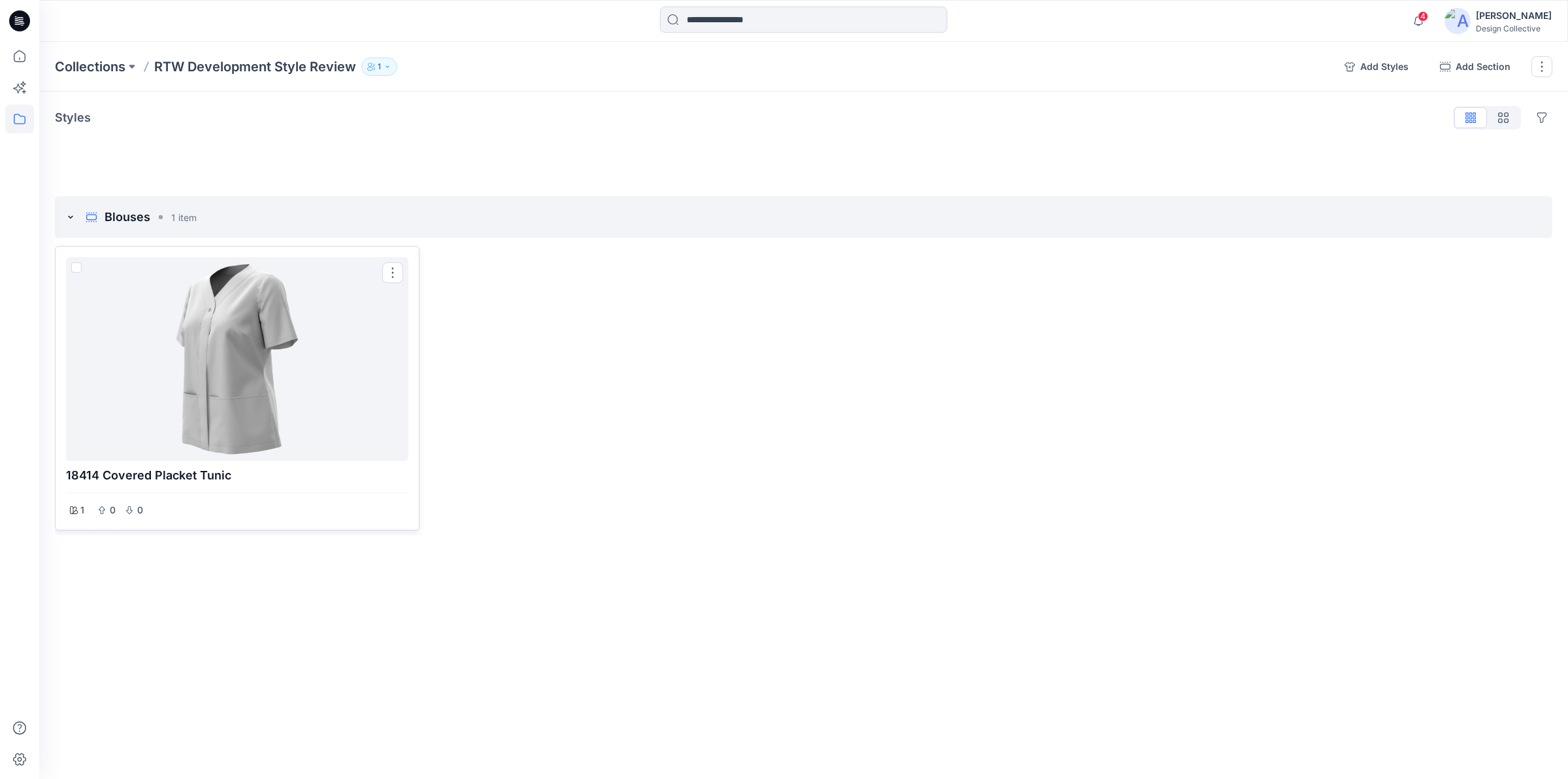
click at [248, 357] on div at bounding box center [237, 358] width 332 height 194
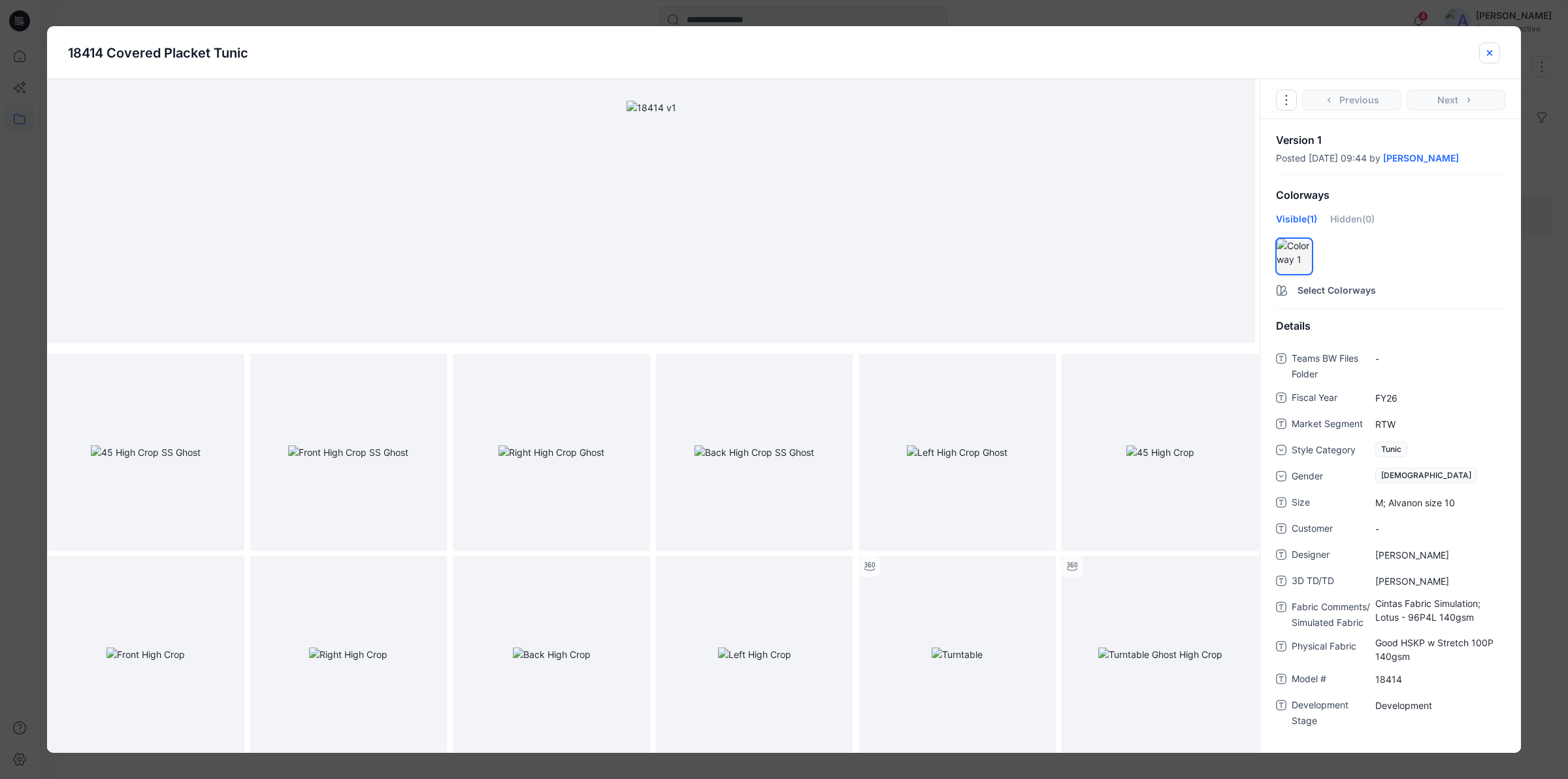
click at [1493, 50] on icon "close-btn" at bounding box center [1490, 52] width 11 height 11
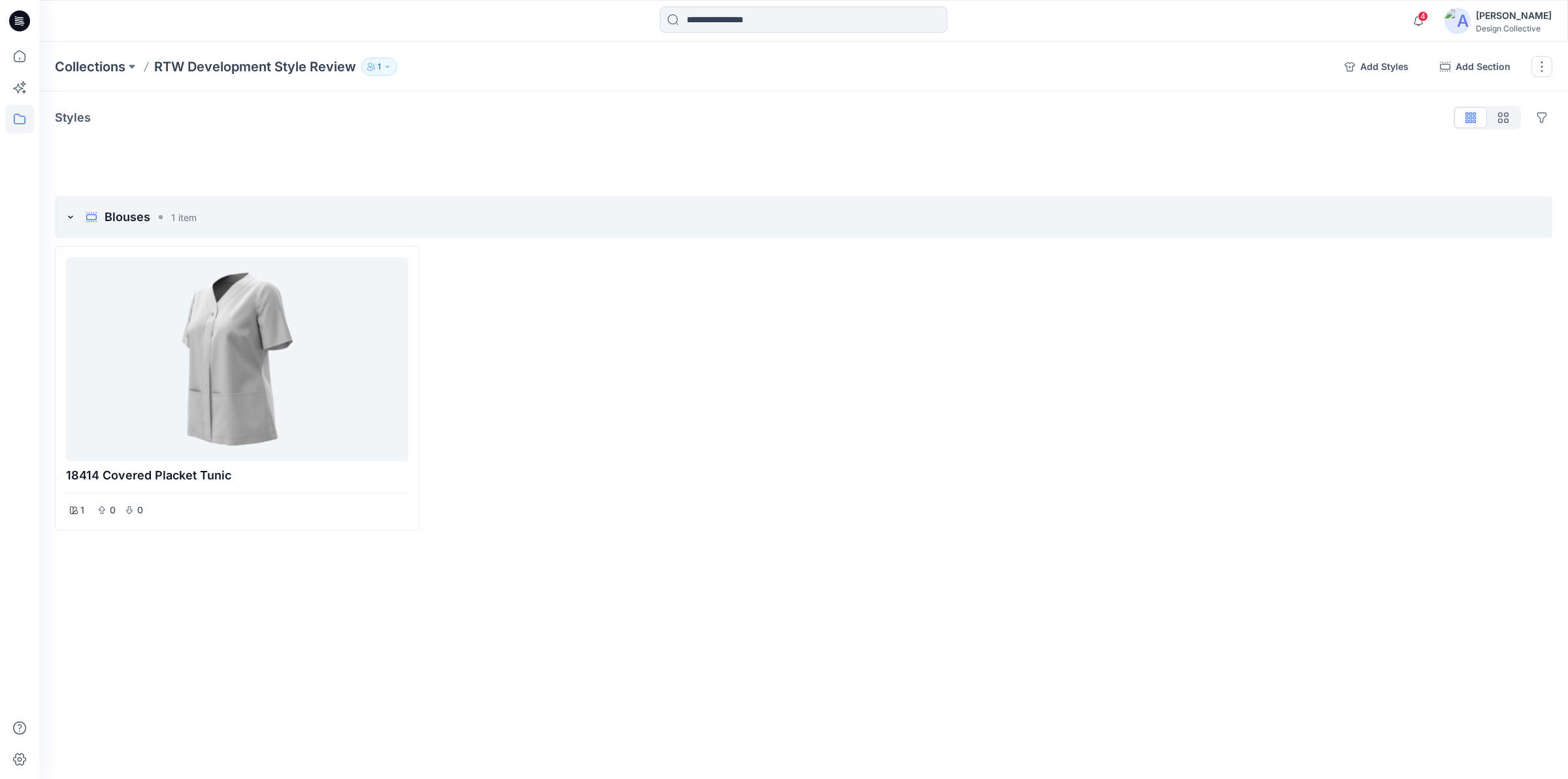
click at [24, 15] on icon at bounding box center [19, 21] width 21 height 21
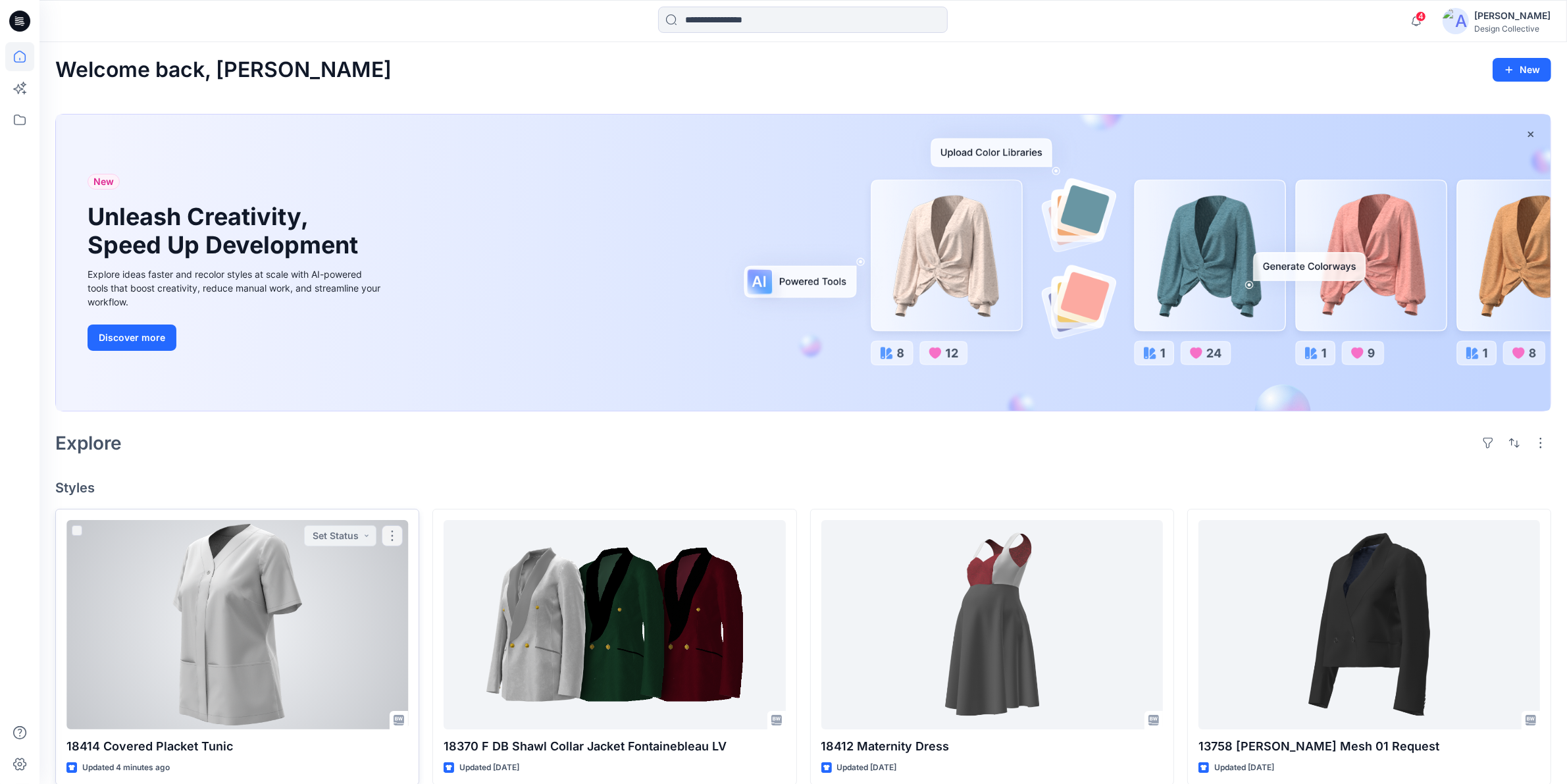
click at [285, 515] on div "18414 Covered Placket Tunic Updated 4 minutes ago Set Status" at bounding box center [237, 647] width 364 height 277
click at [295, 587] on div at bounding box center [237, 624] width 342 height 209
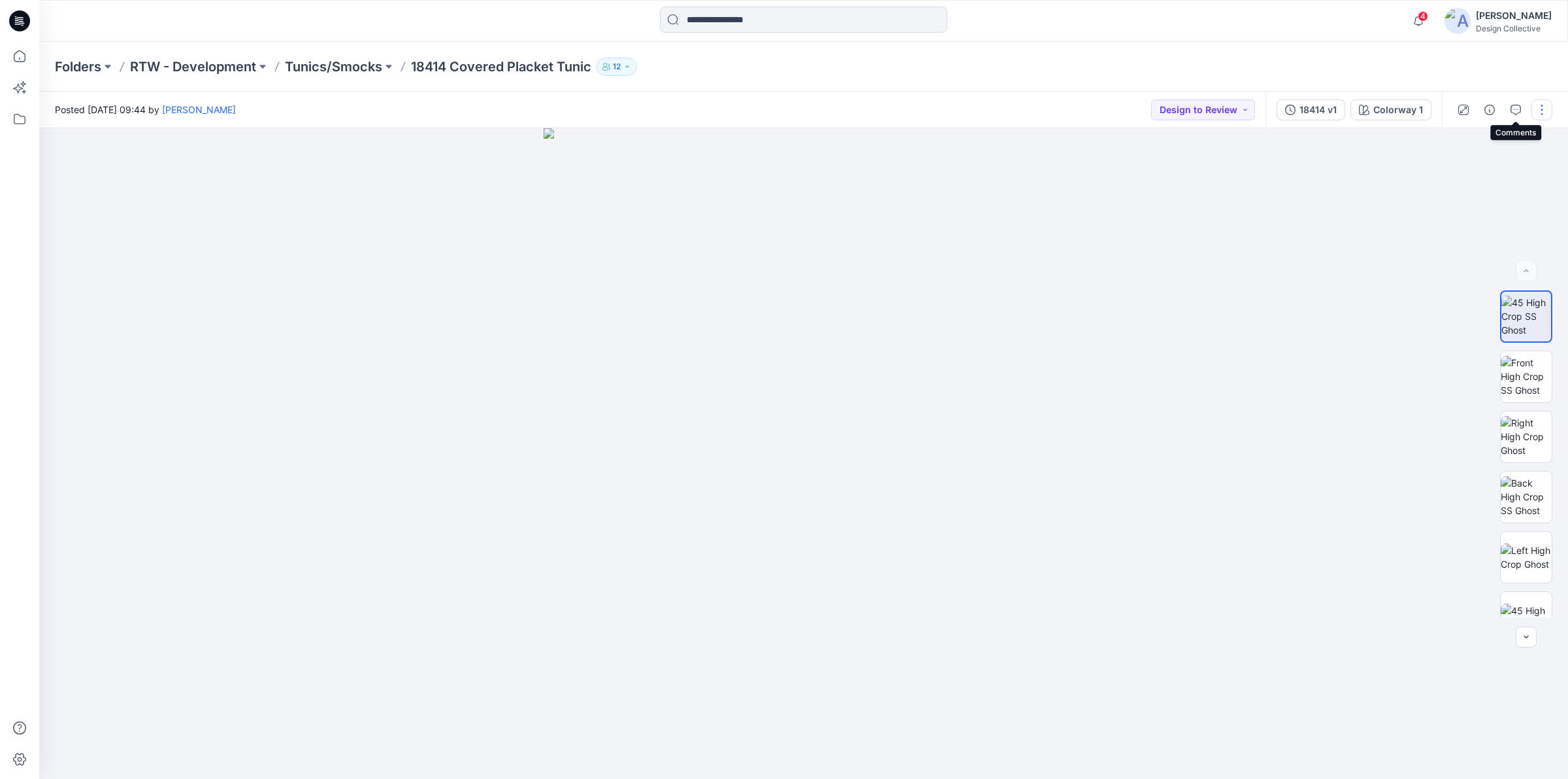
click at [1549, 106] on button "button" at bounding box center [1541, 110] width 21 height 21
click at [1497, 173] on button "Edit" at bounding box center [1487, 175] width 120 height 24
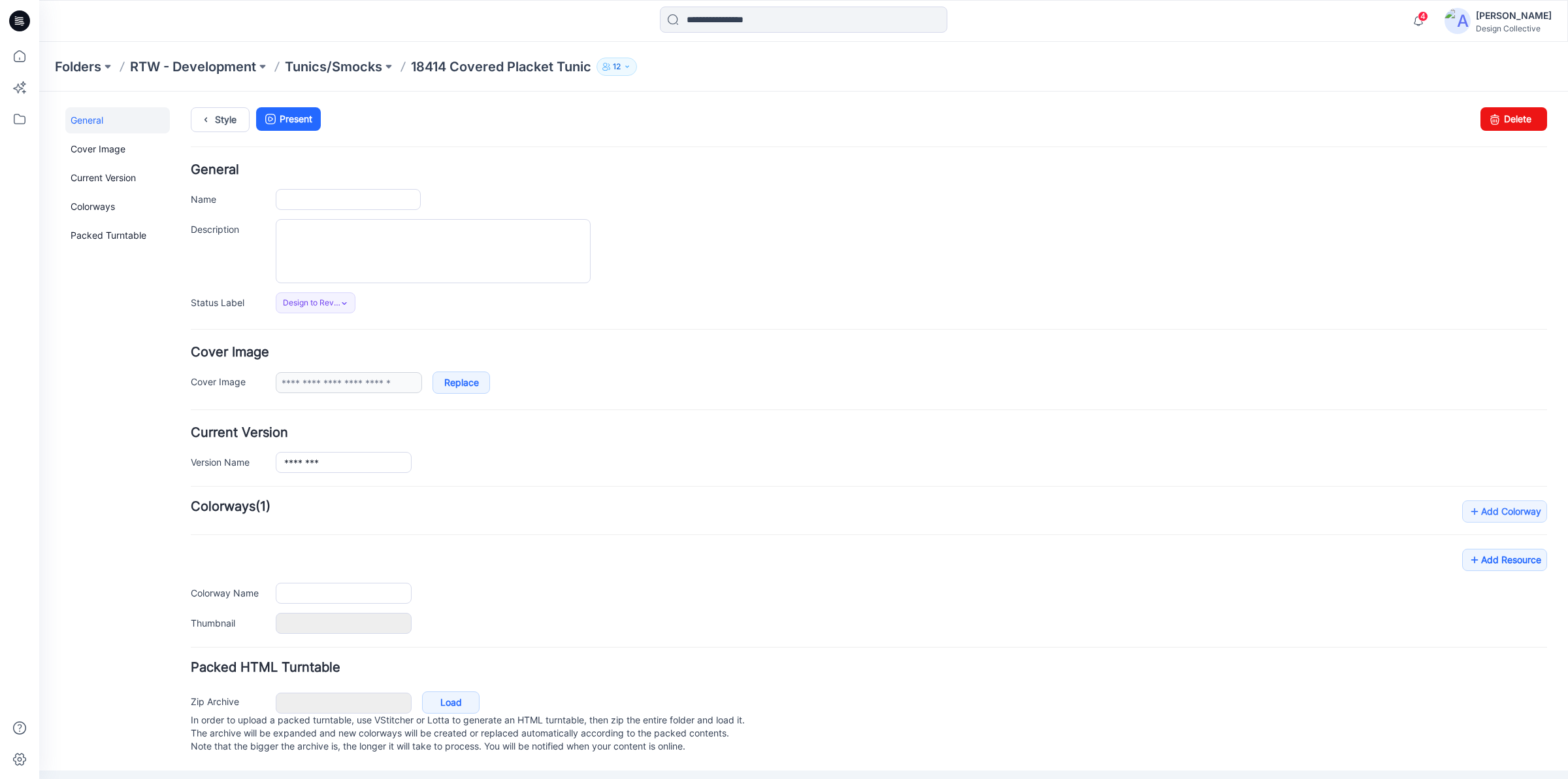
type input "**********"
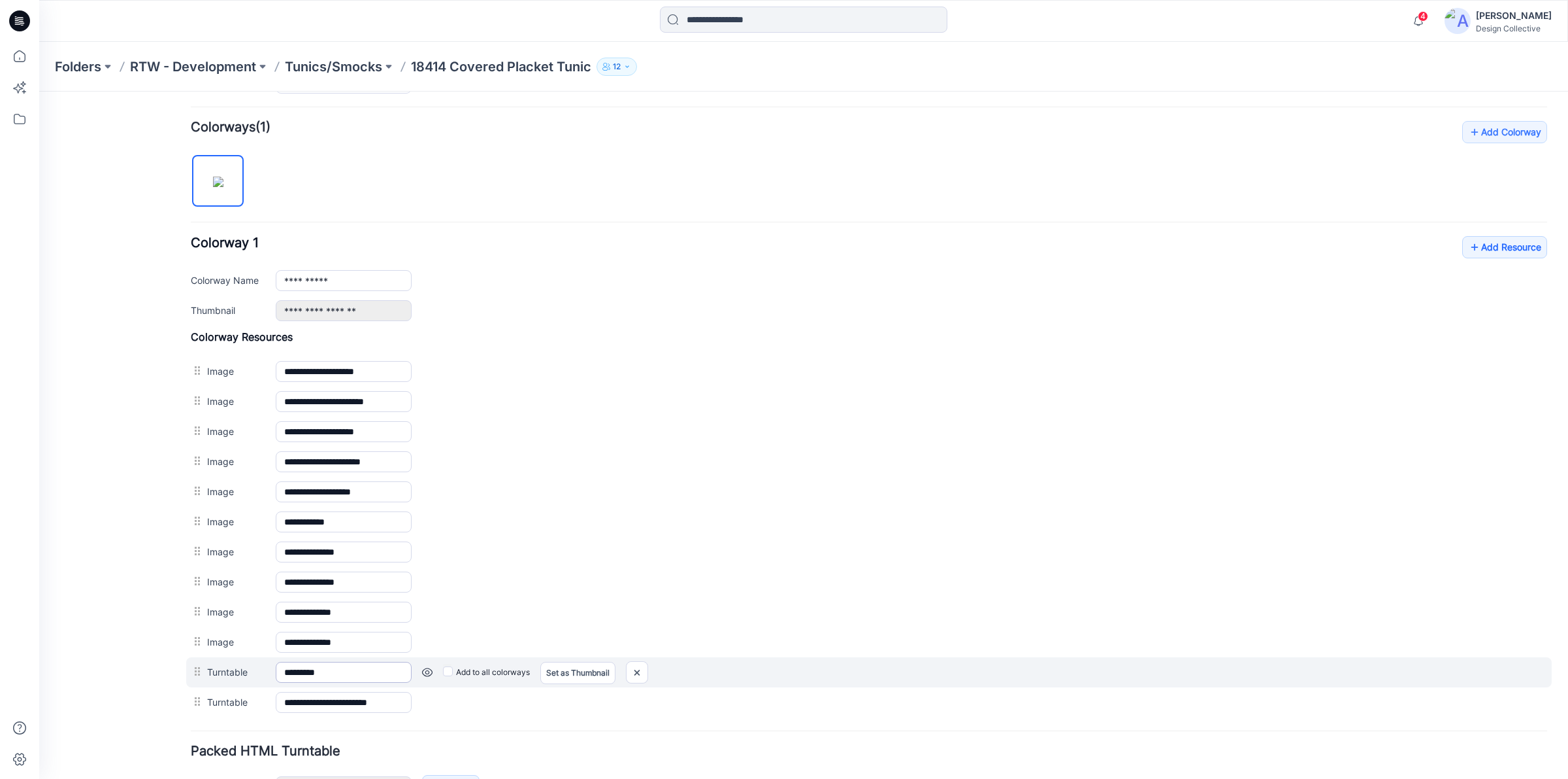
scroll to position [338, 0]
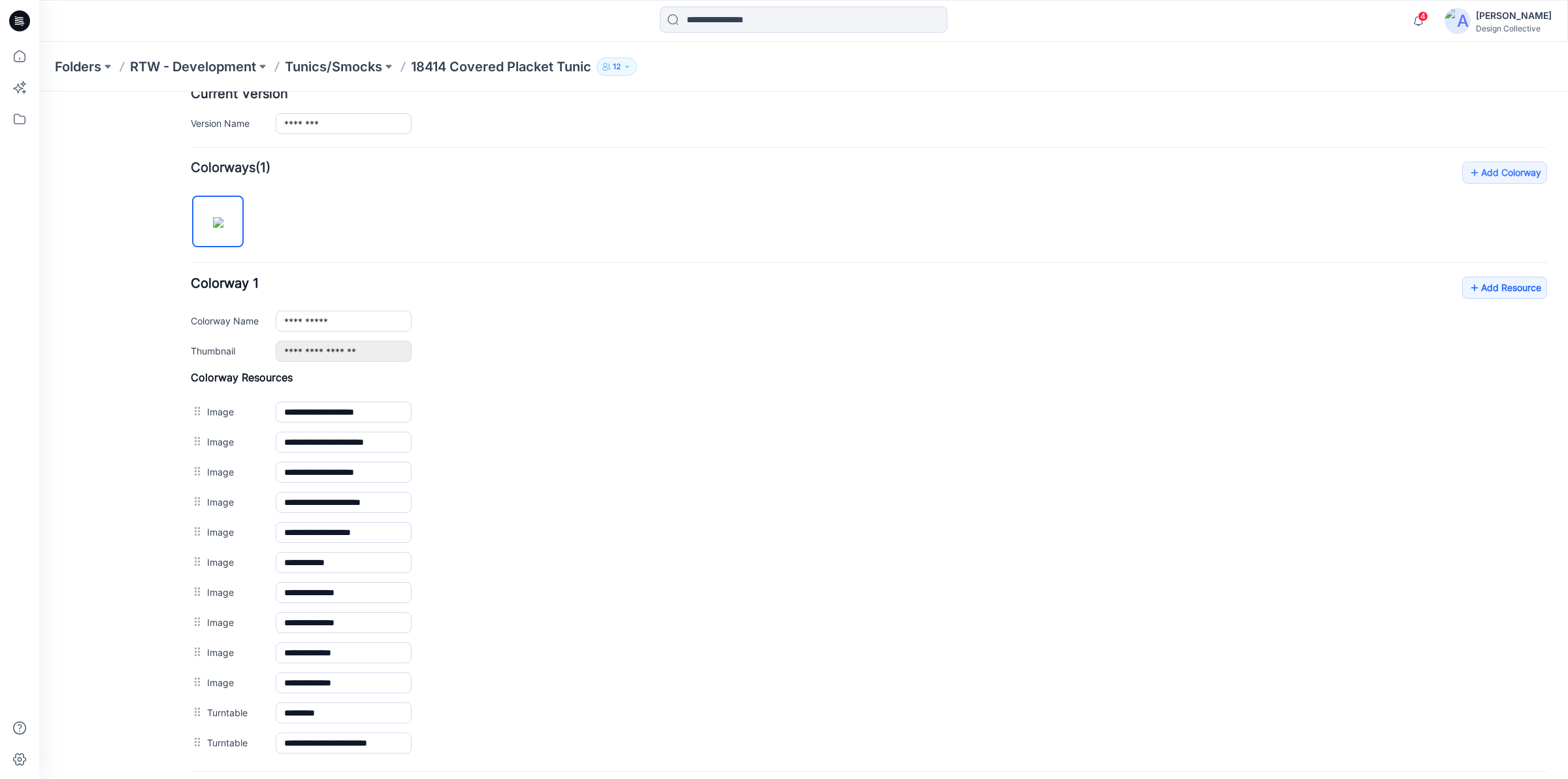
click at [1502, 303] on div "**********" at bounding box center [869, 319] width 1356 height 85
click at [1497, 289] on link "Add Resource" at bounding box center [1505, 288] width 85 height 22
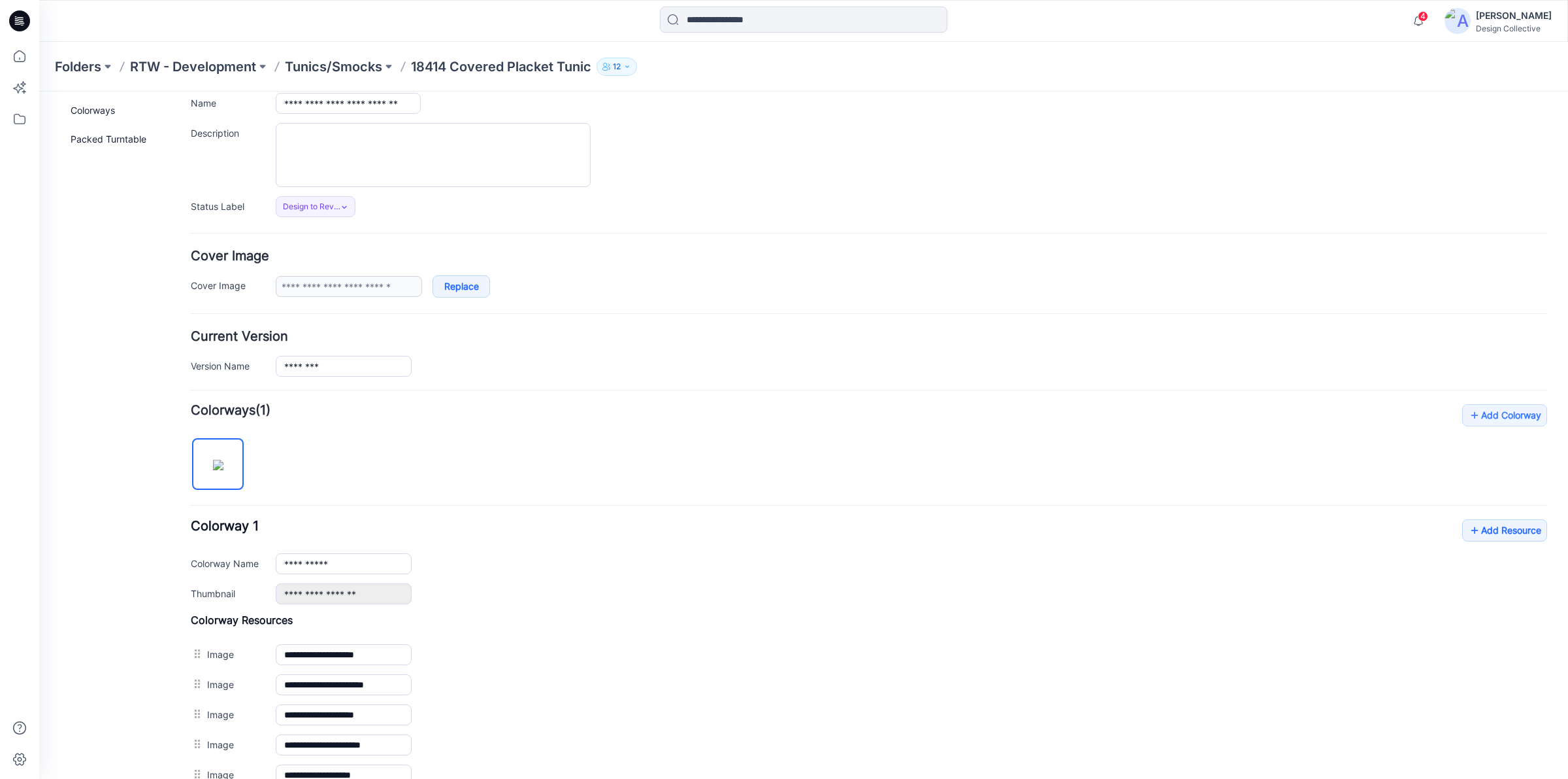
scroll to position [0, 0]
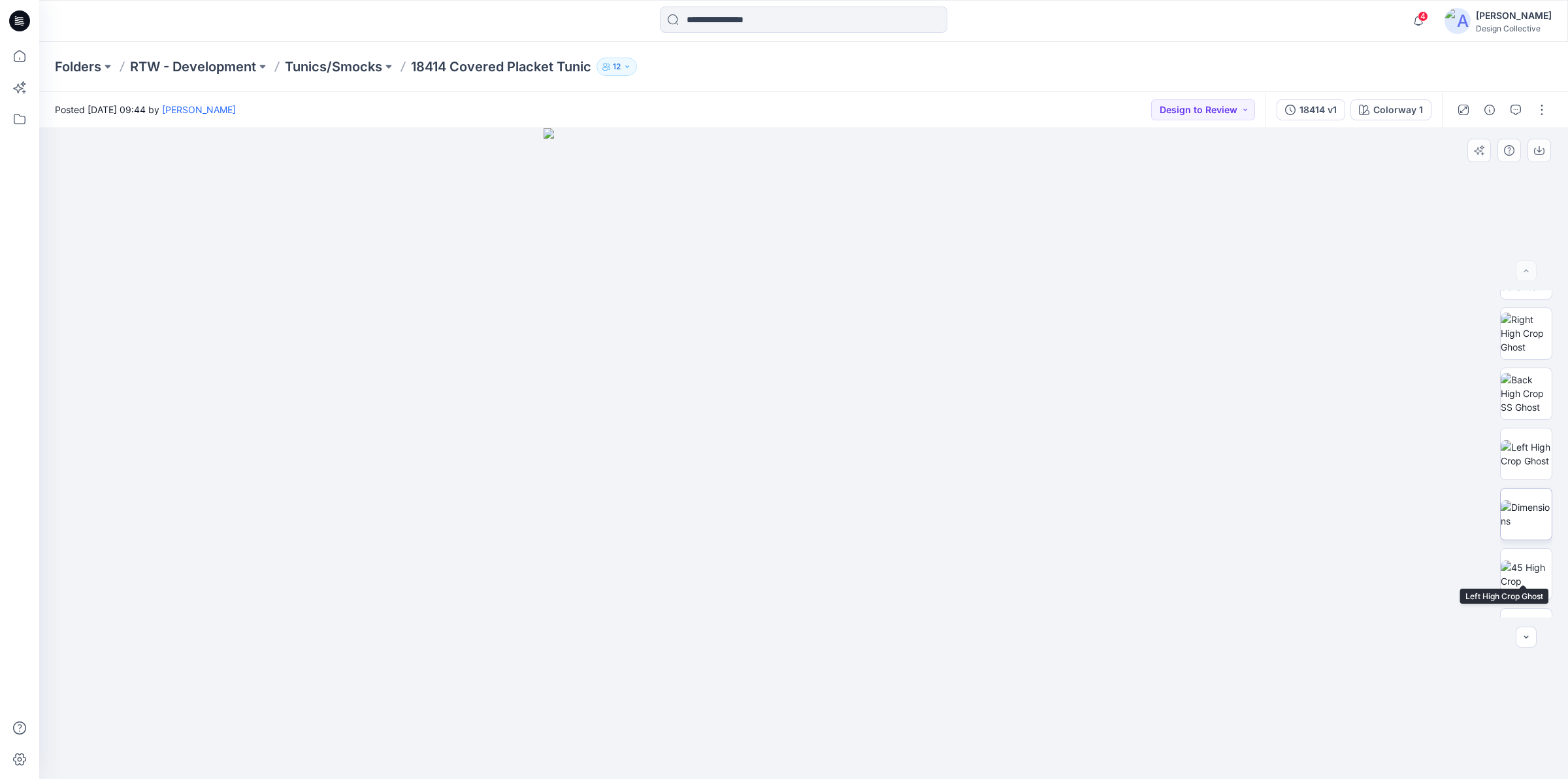
scroll to position [136, 0]
click at [28, 53] on icon at bounding box center [19, 56] width 29 height 29
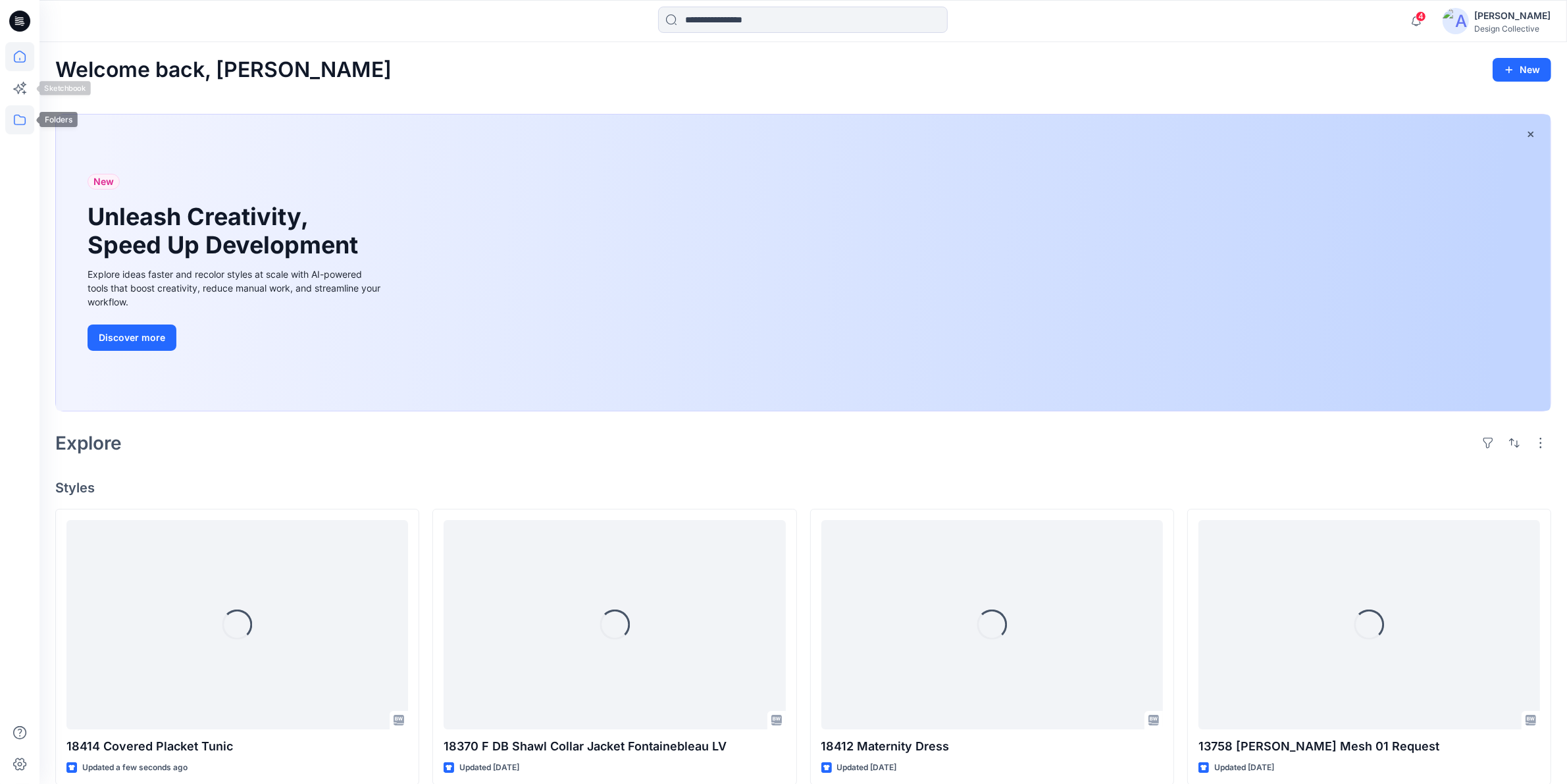
click at [23, 127] on icon at bounding box center [19, 120] width 29 height 29
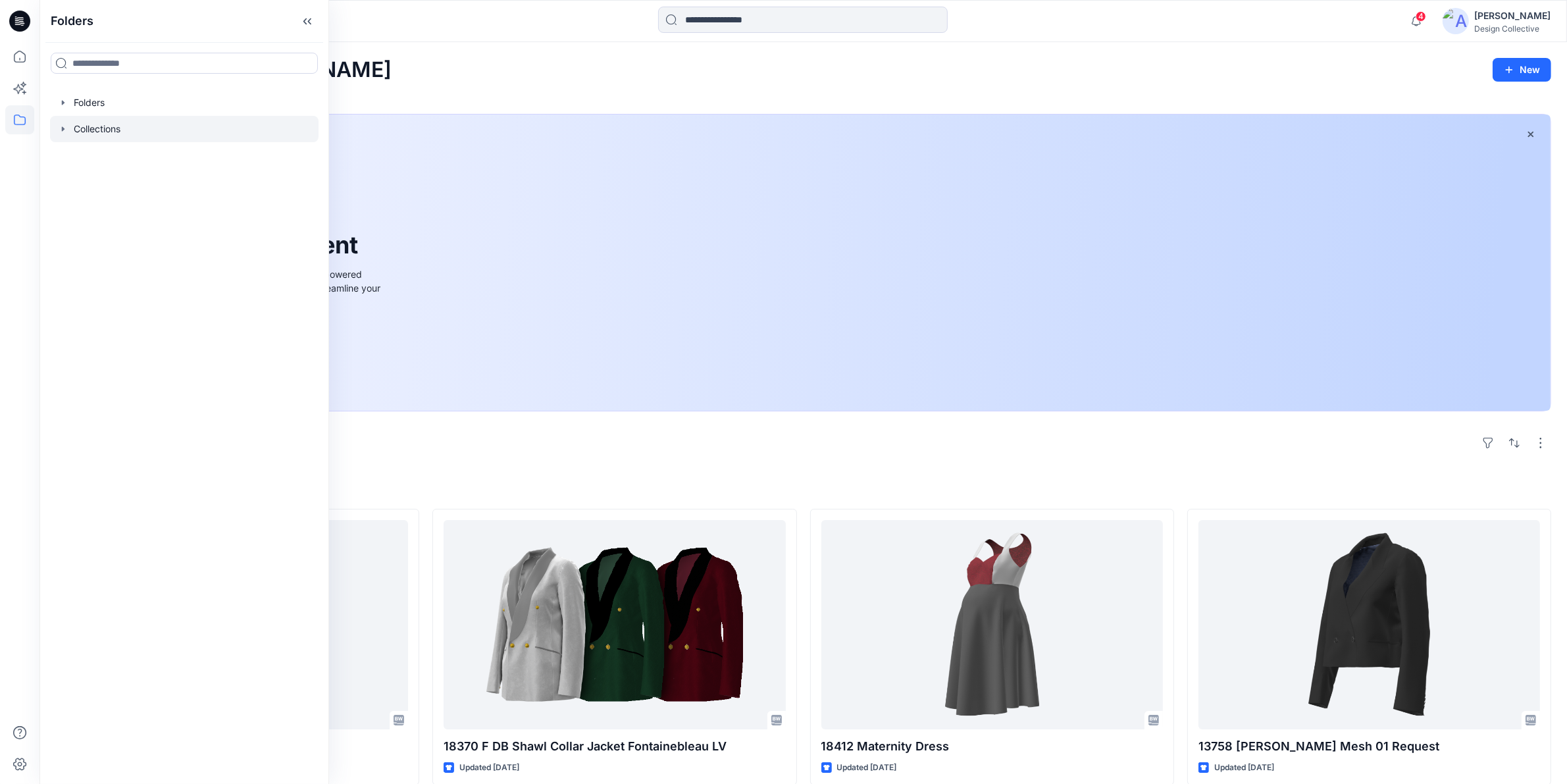
click at [61, 131] on icon "button" at bounding box center [63, 129] width 11 height 11
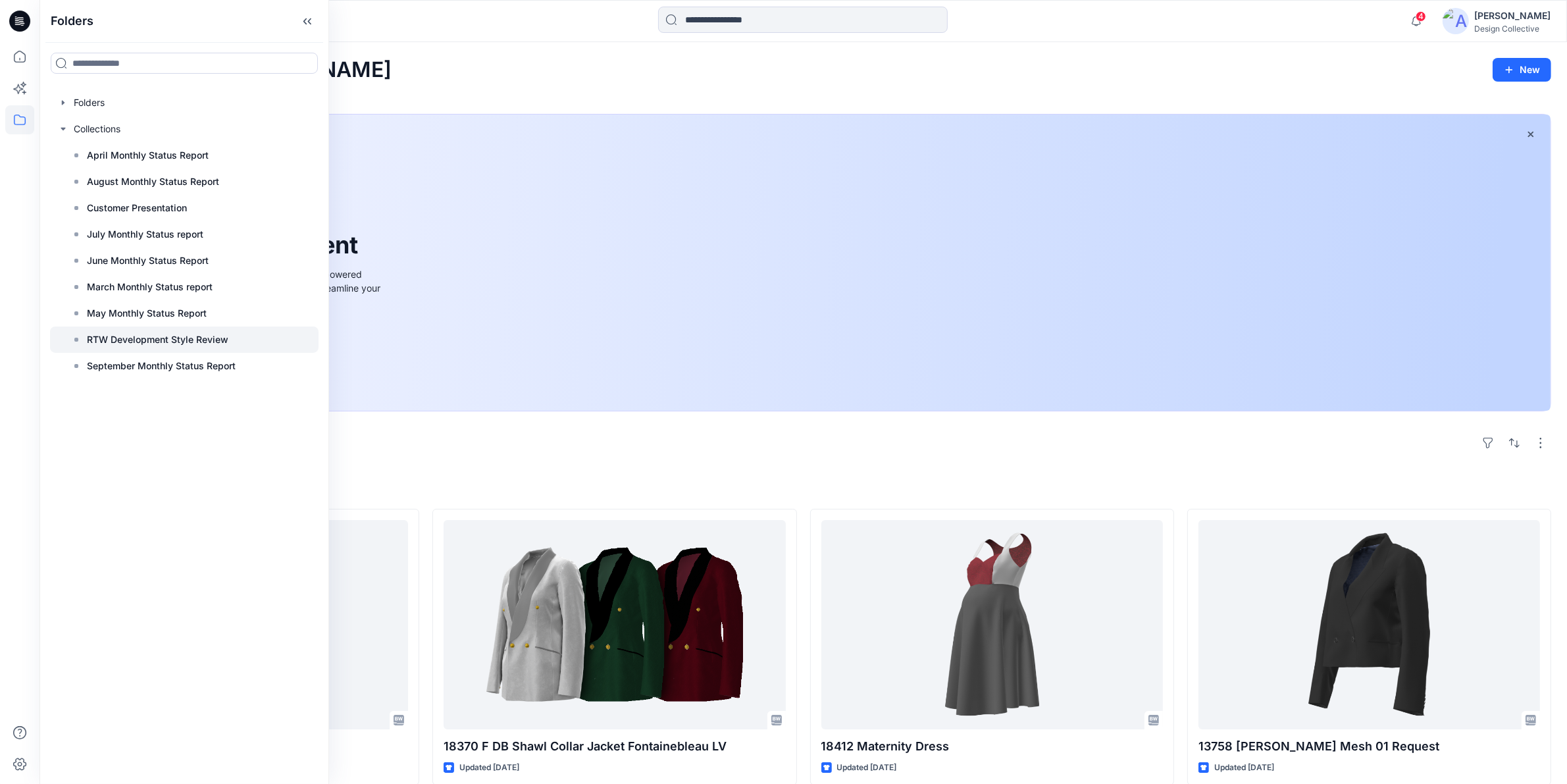
click at [155, 330] on div at bounding box center [184, 339] width 269 height 26
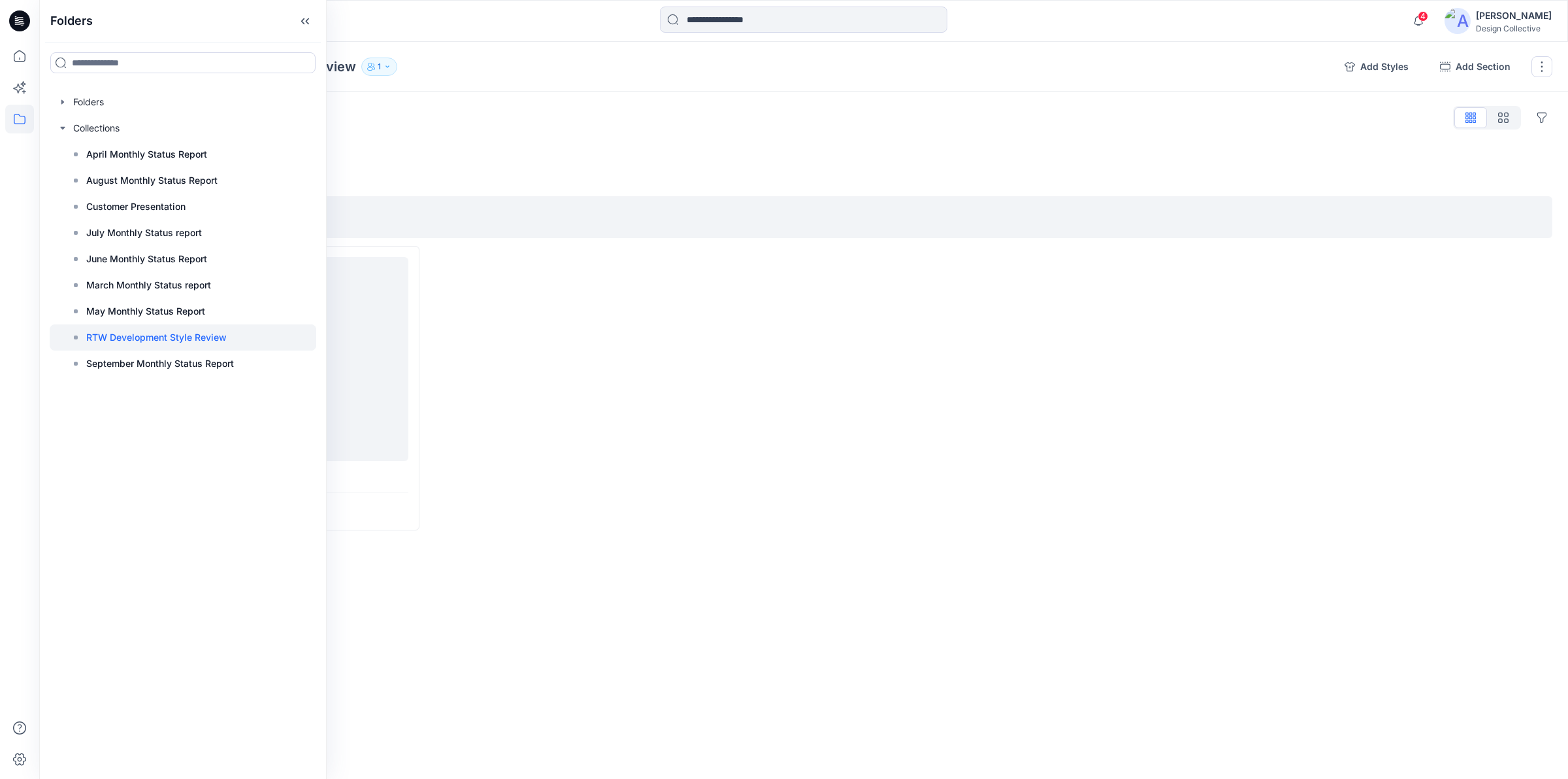
click at [681, 99] on div "Styles Hide Legacy Styles Add Section Blouses 1 item 18414 Covered Placket Tuni…" at bounding box center [804, 343] width 1529 height 504
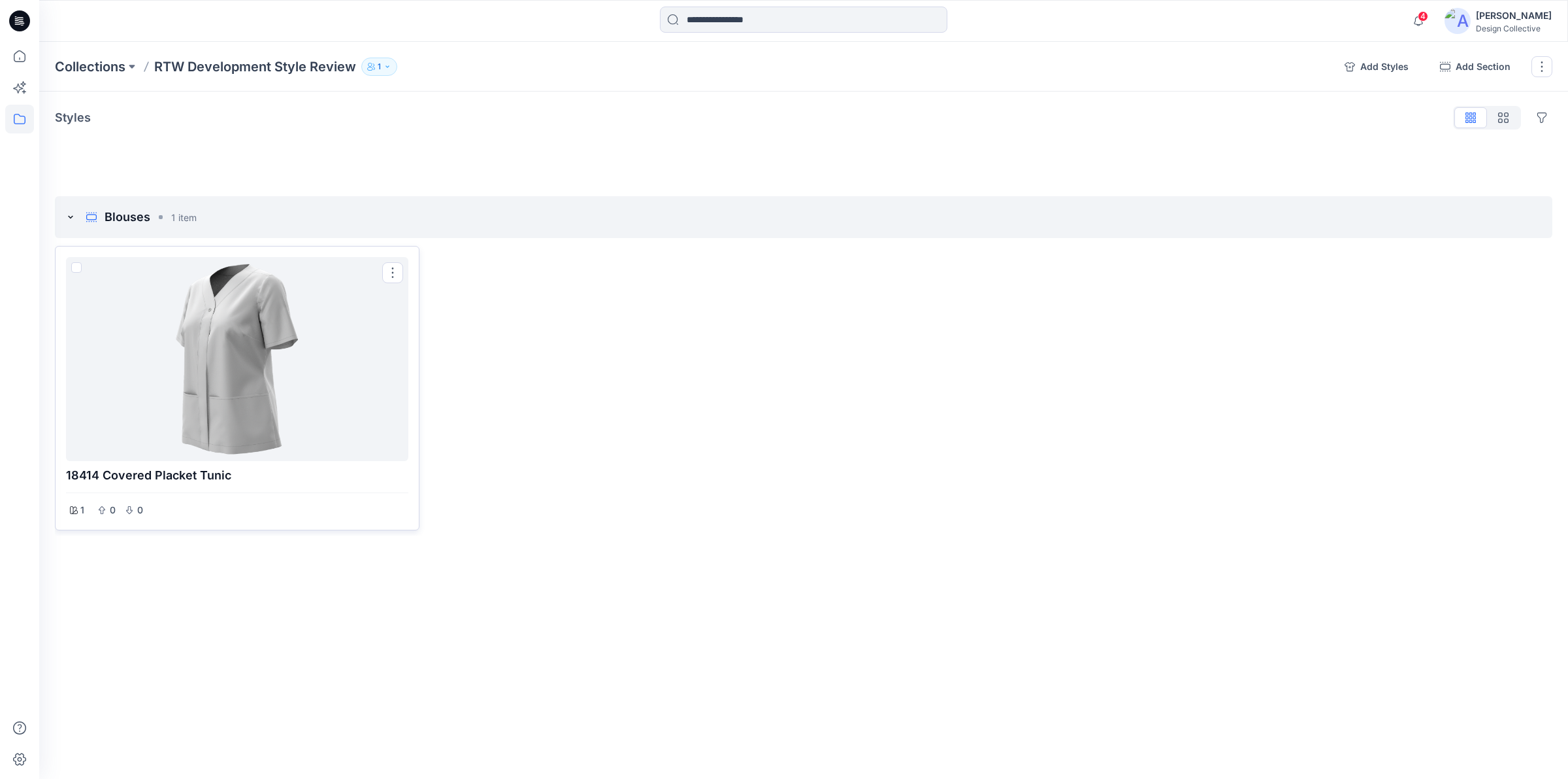
click at [278, 359] on div at bounding box center [237, 358] width 332 height 194
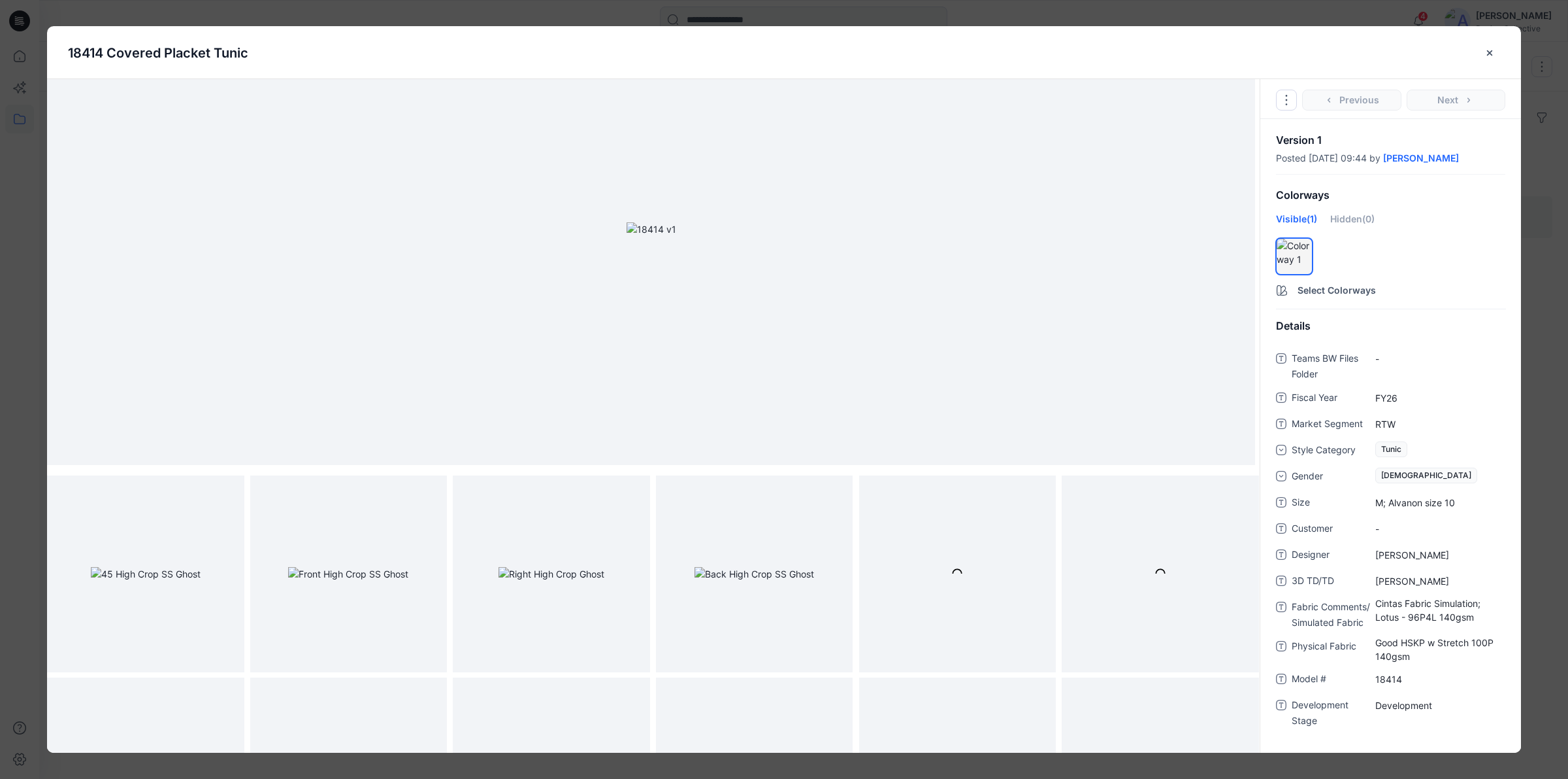
scroll to position [272, 0]
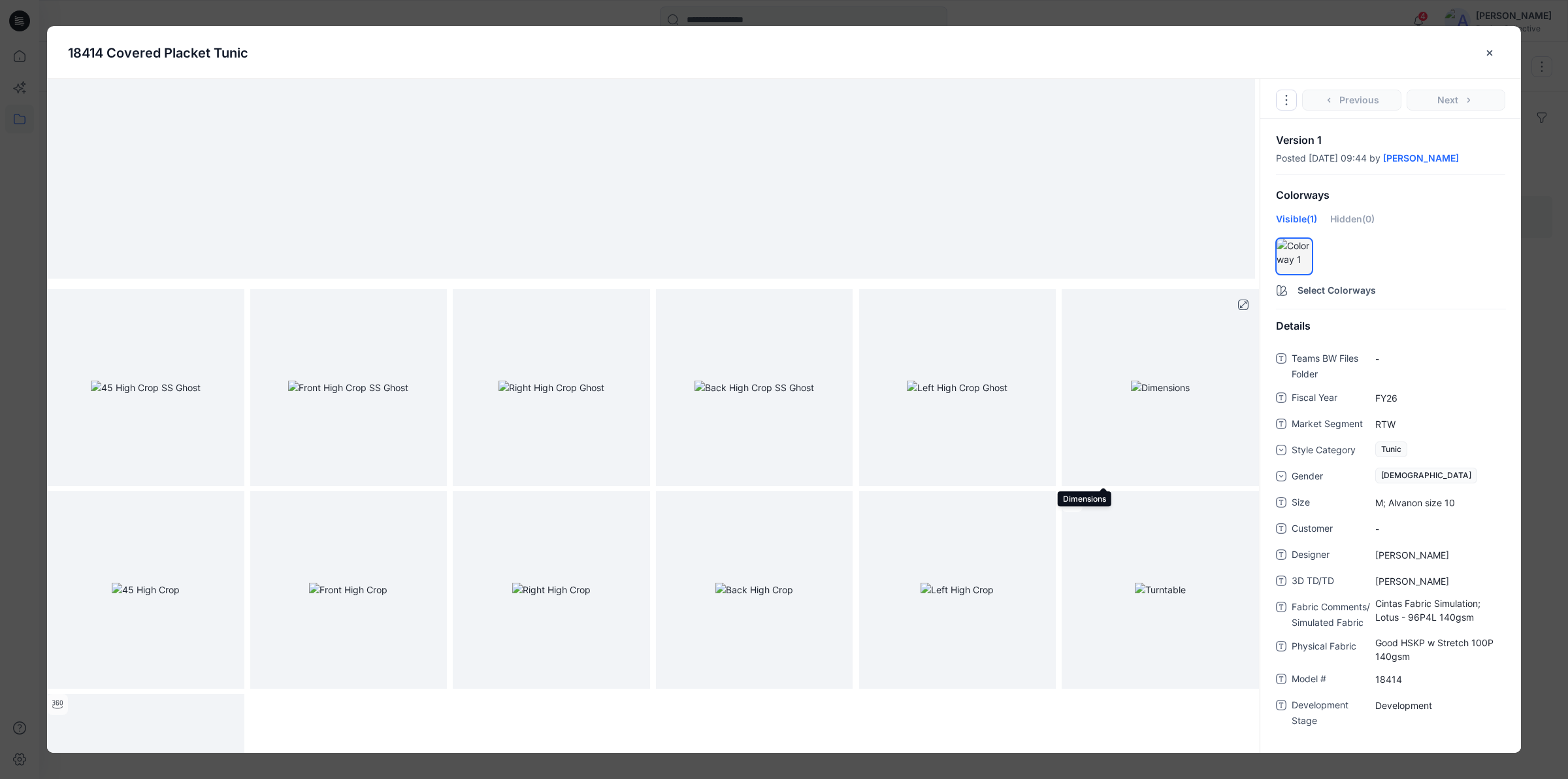
click at [1161, 381] on img at bounding box center [1160, 387] width 59 height 14
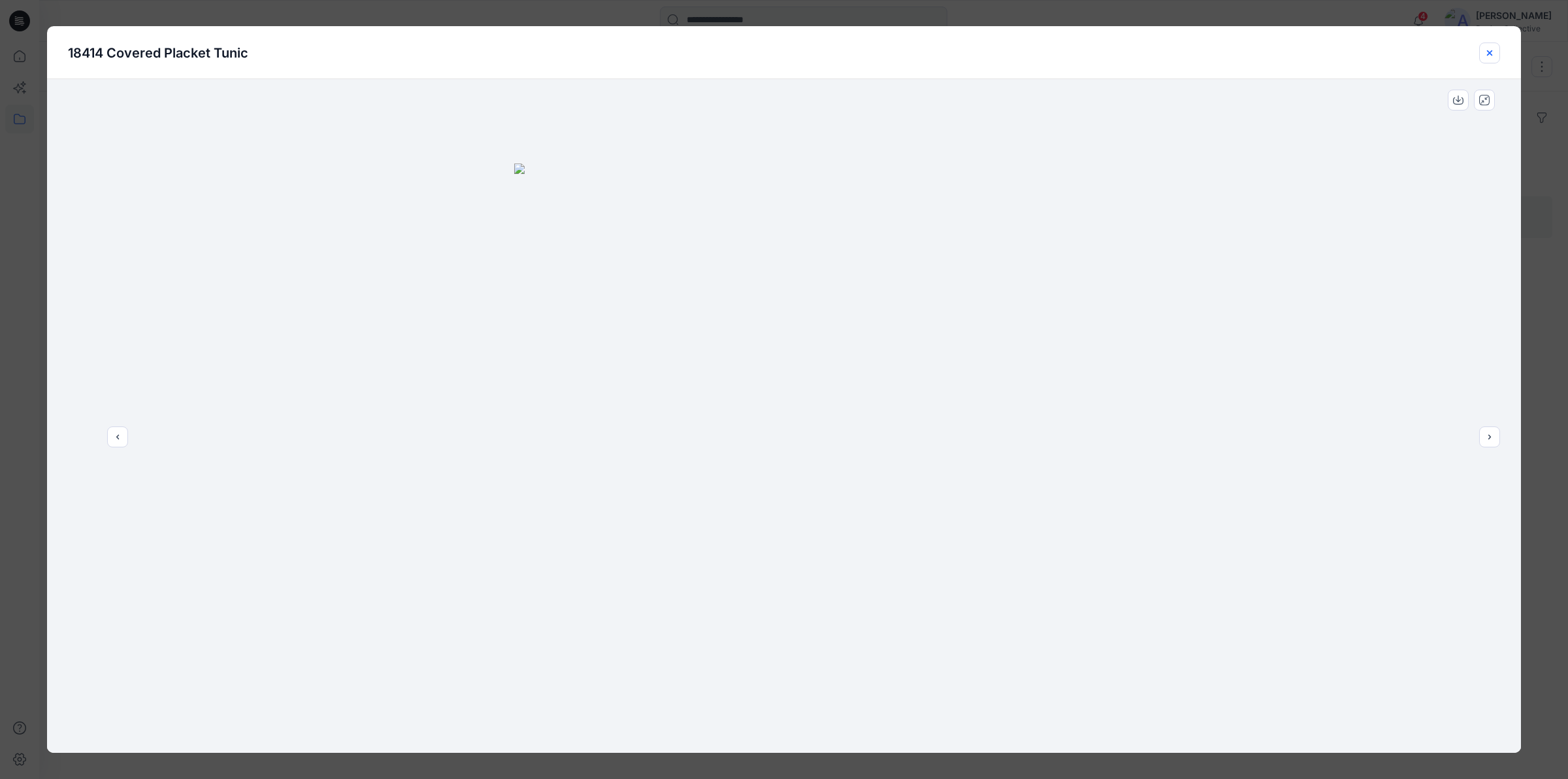
click at [1491, 50] on icon "close-btn" at bounding box center [1490, 52] width 11 height 11
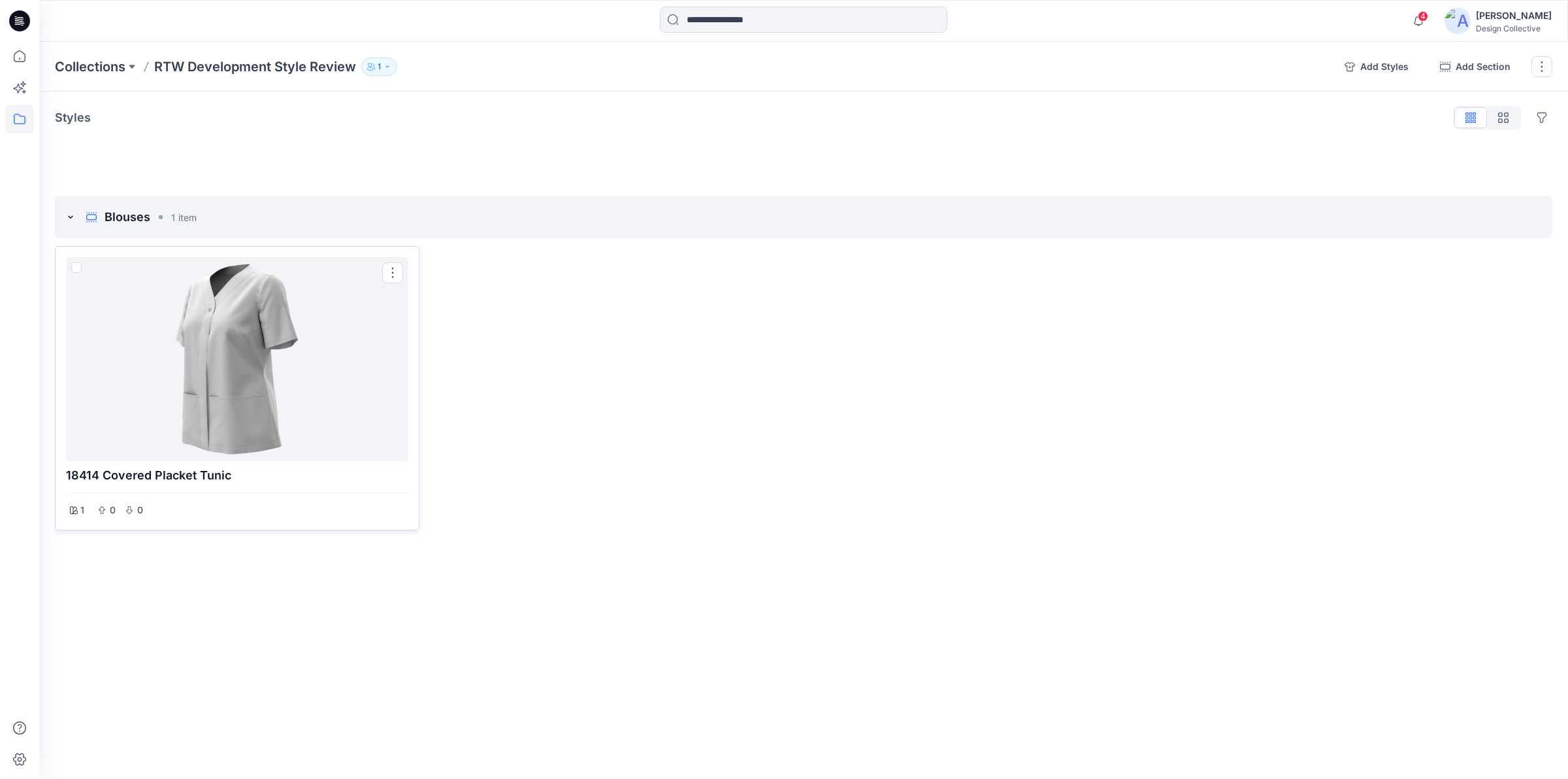
click at [263, 392] on div at bounding box center [237, 358] width 332 height 194
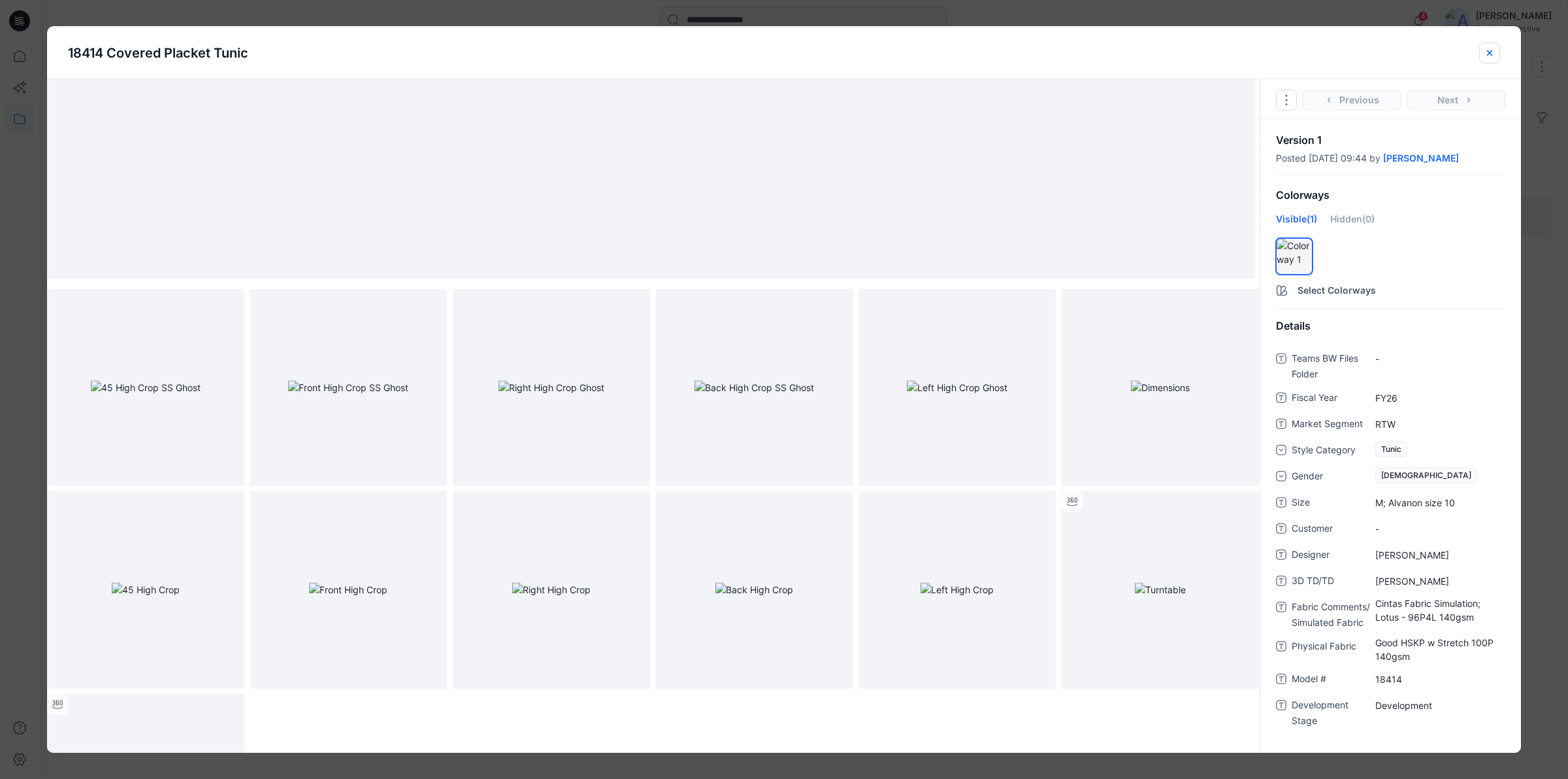
click at [1483, 53] on button "close-btn" at bounding box center [1489, 52] width 21 height 21
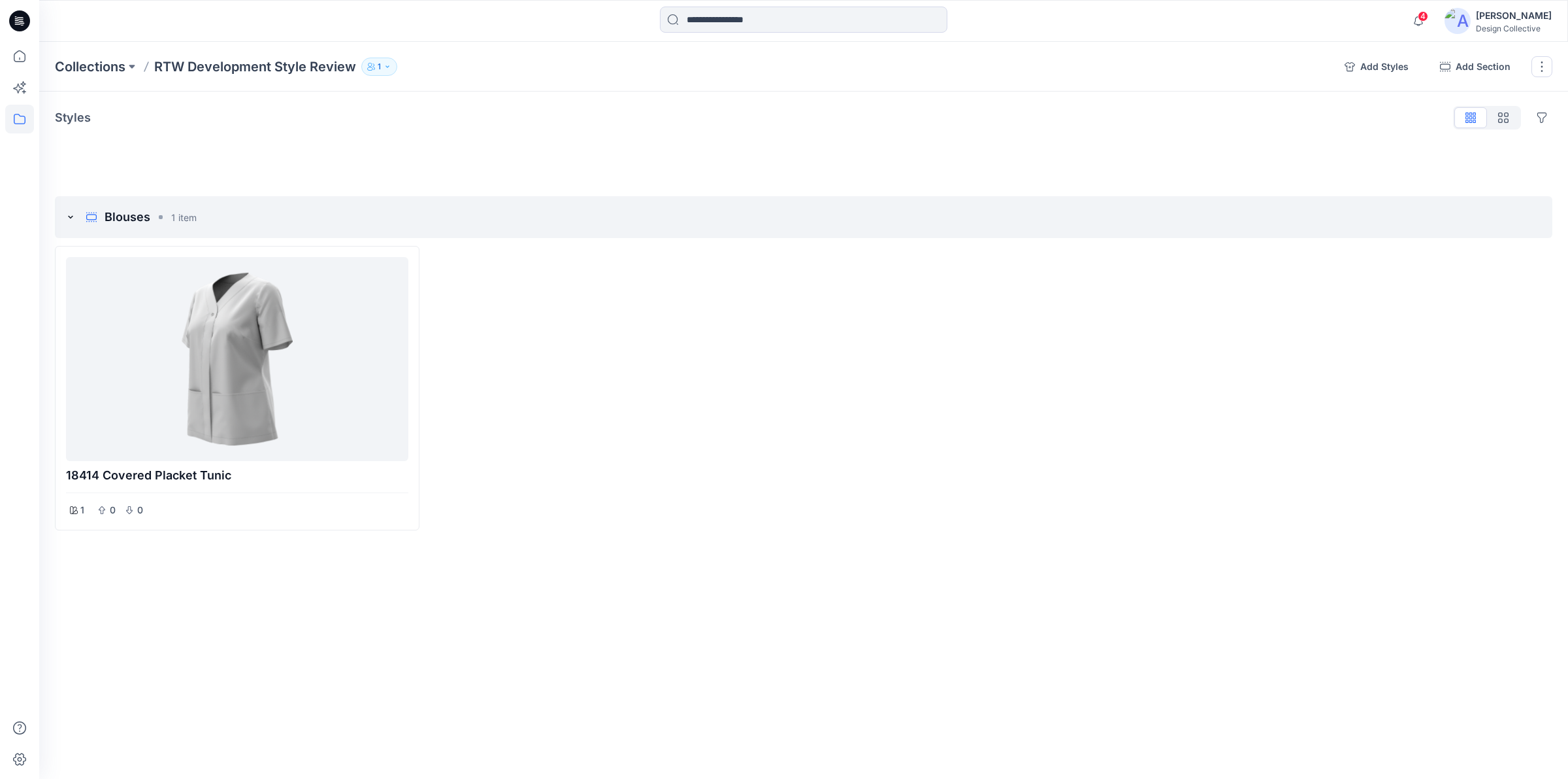
click at [390, 62] on icon "button" at bounding box center [387, 66] width 7 height 7
click at [533, 105] on icon "button" at bounding box center [538, 106] width 11 height 11
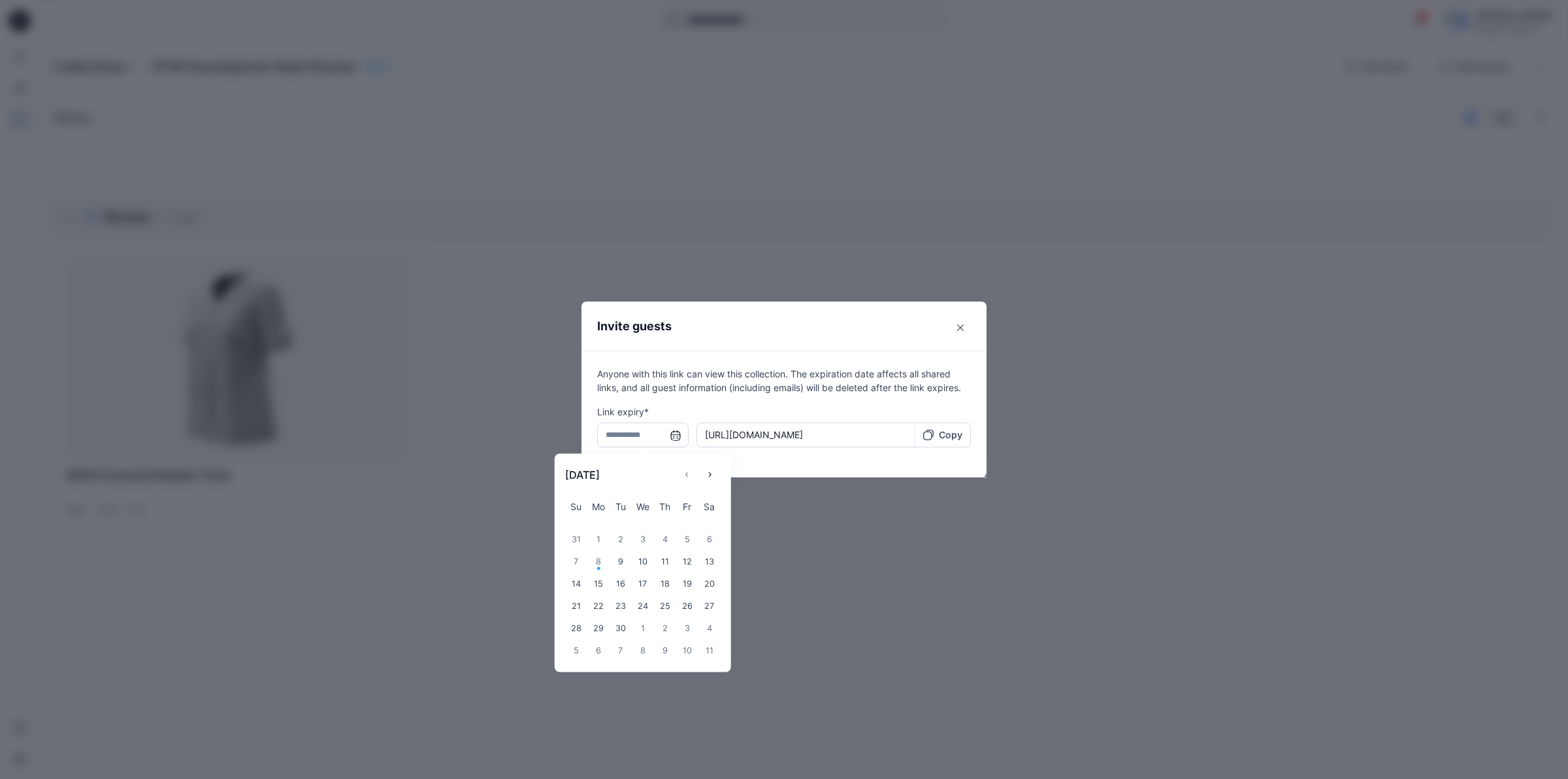
click at [674, 436] on input "text" at bounding box center [643, 435] width 91 height 25
click at [622, 629] on div "30" at bounding box center [621, 628] width 22 height 22
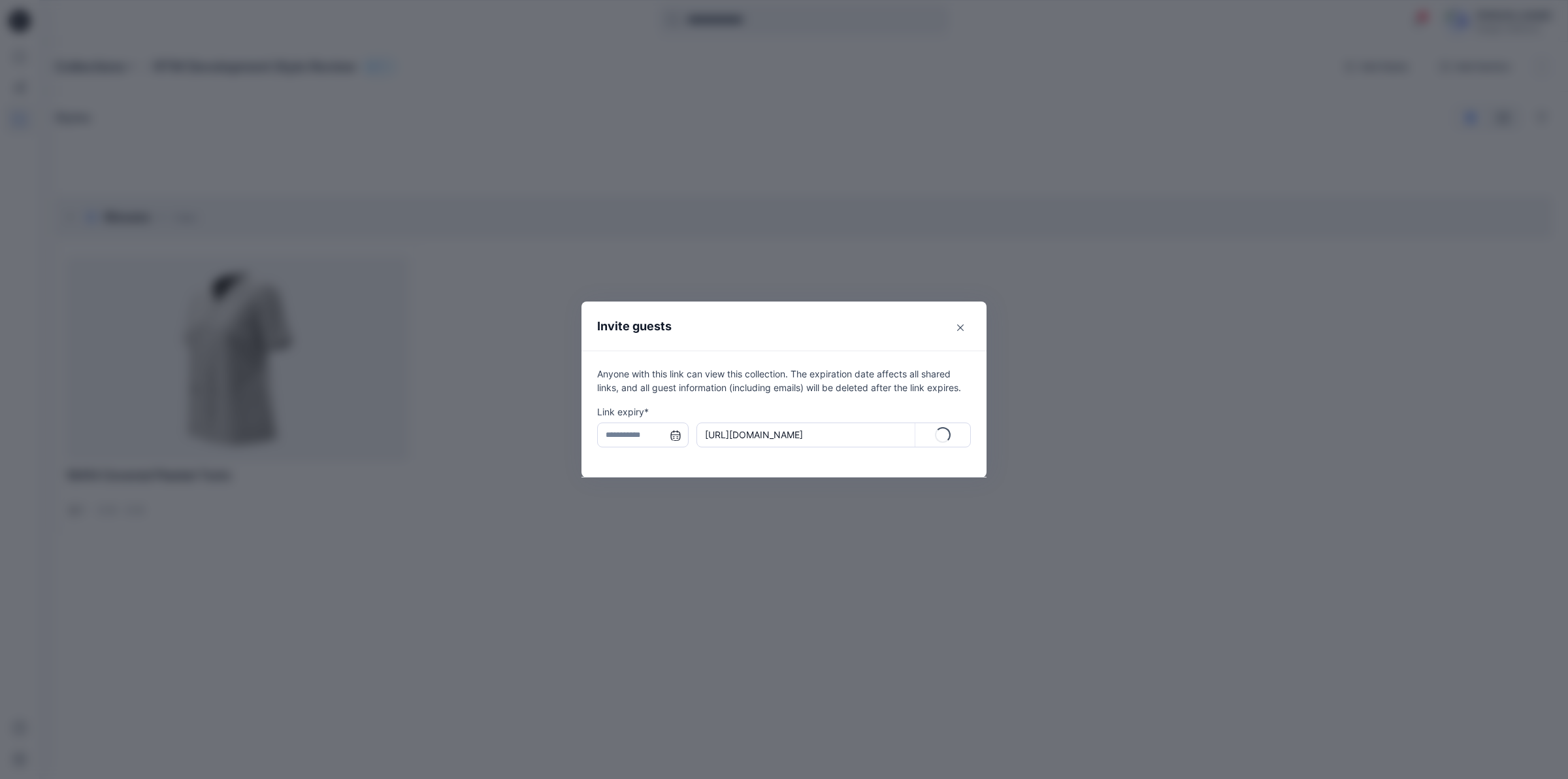
type input "**********"
click at [944, 429] on p "Copy" at bounding box center [951, 434] width 23 height 14
click at [957, 327] on icon "Close" at bounding box center [961, 328] width 7 height 7
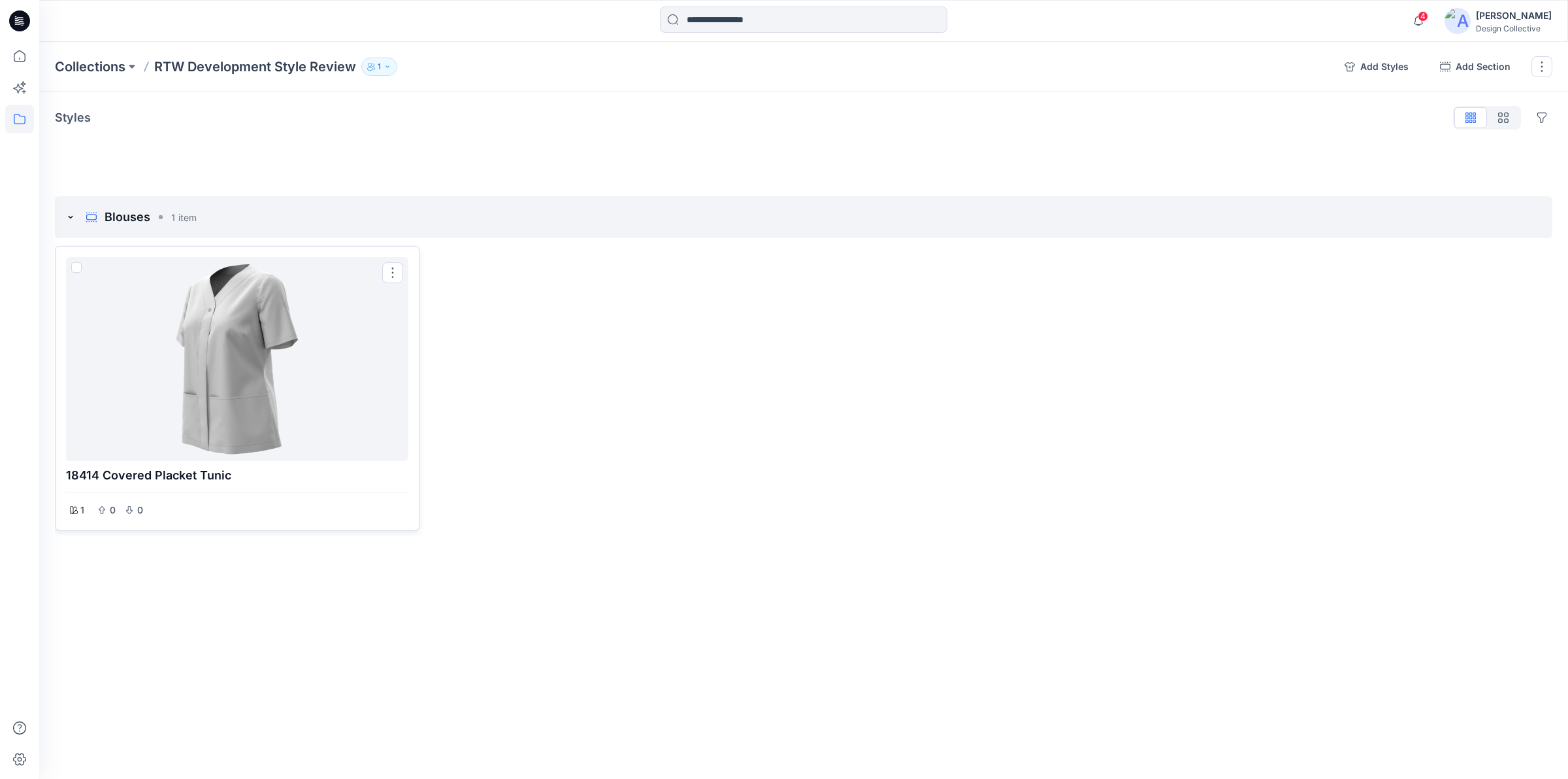
click at [377, 387] on div at bounding box center [237, 358] width 332 height 194
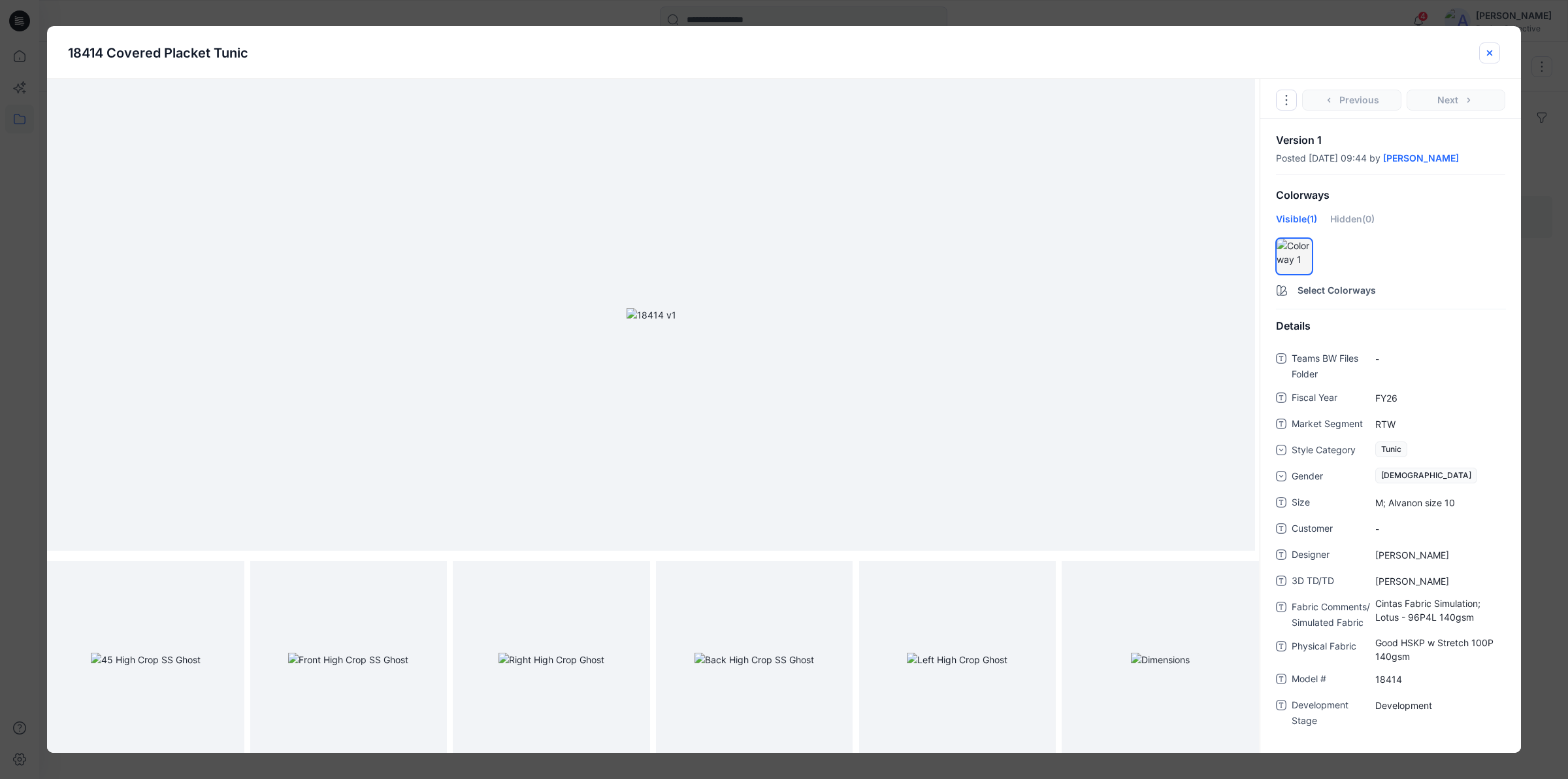
click at [1490, 53] on icon "close-btn" at bounding box center [1490, 52] width 5 height 5
